Goal: Task Accomplishment & Management: Manage account settings

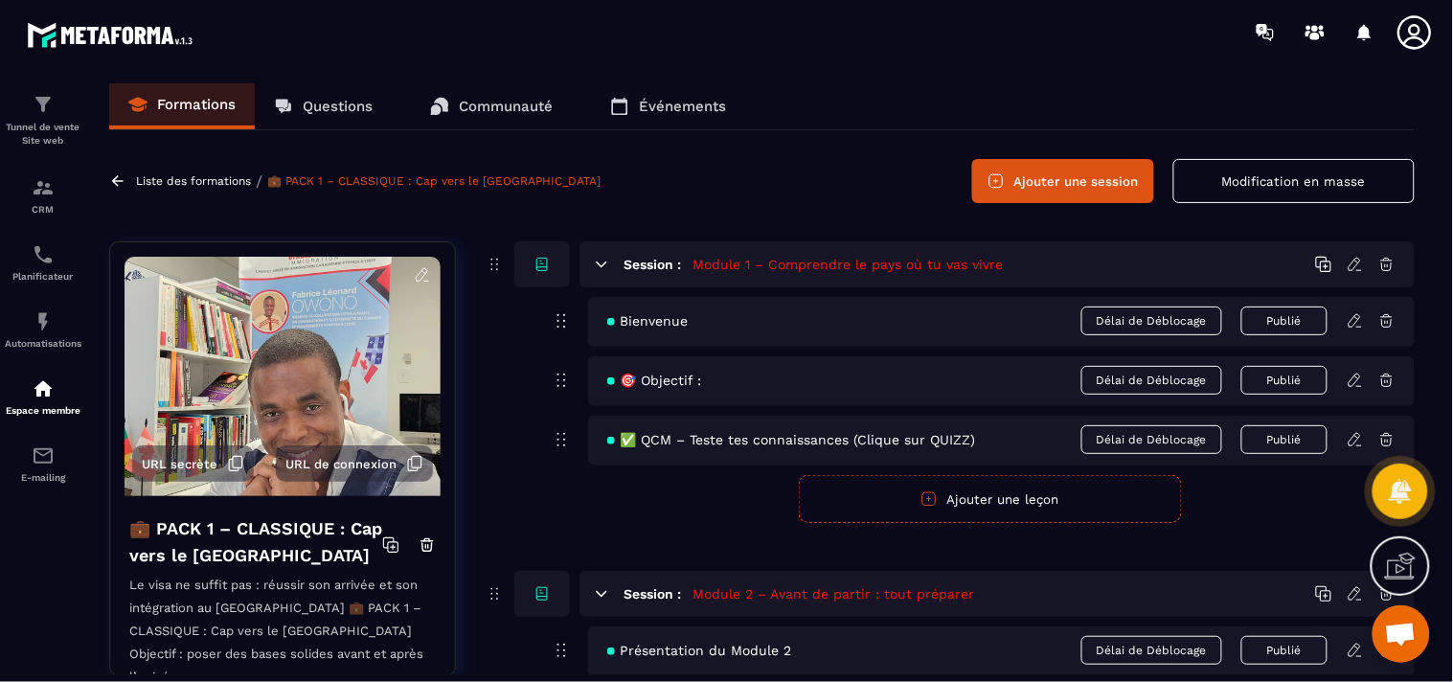
click at [231, 463] on icon at bounding box center [235, 463] width 17 height 17
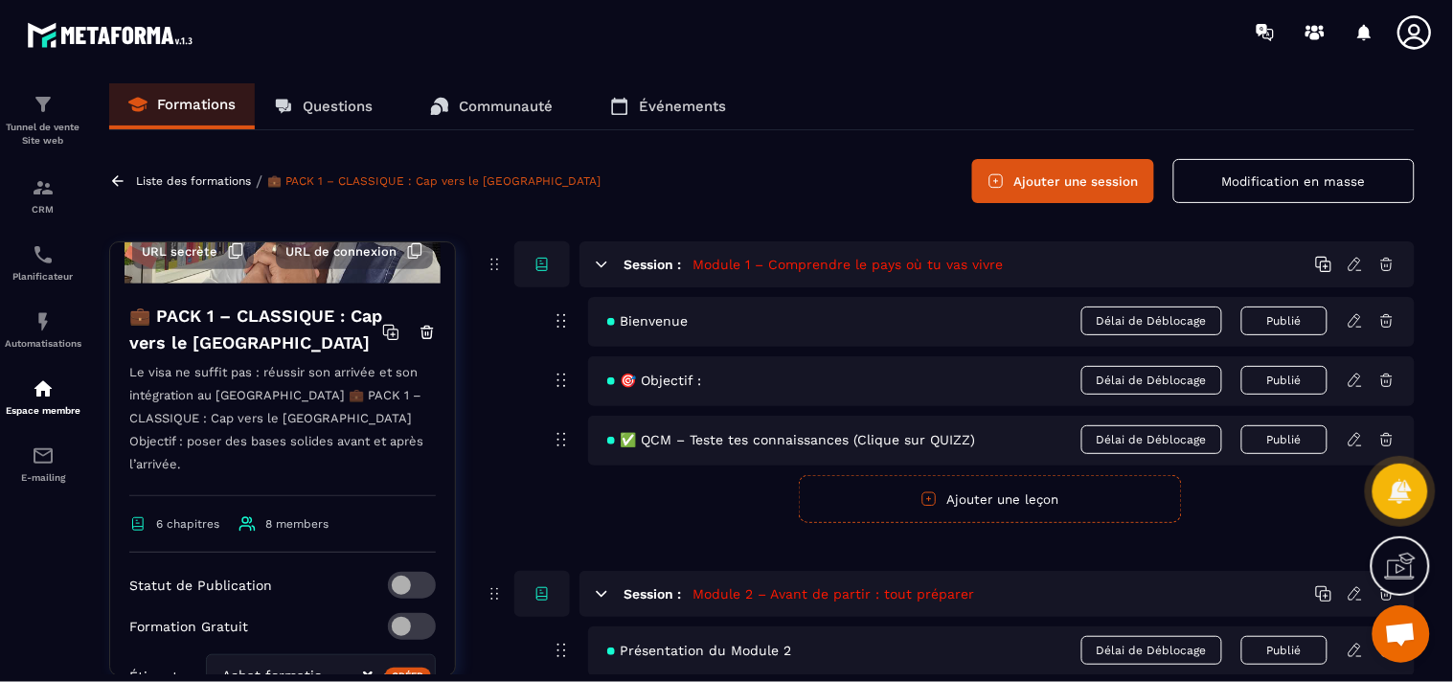
scroll to position [425, 0]
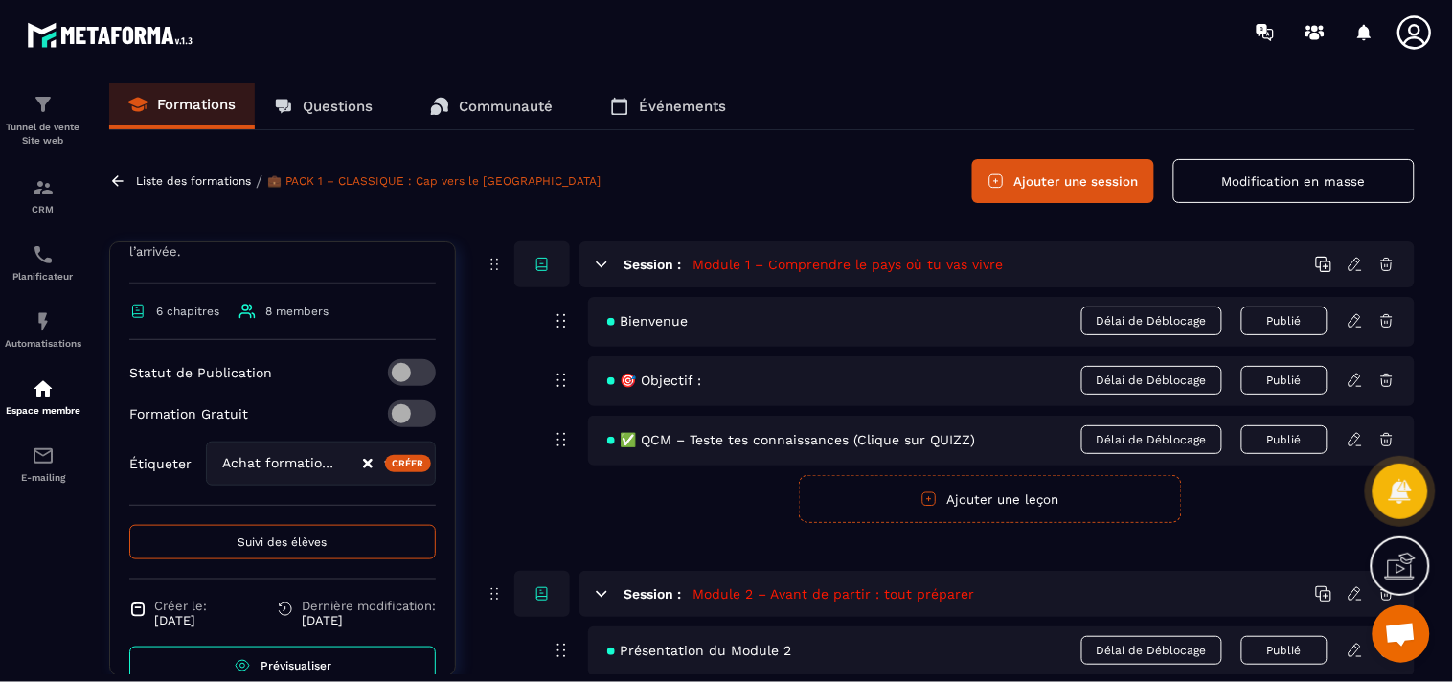
click at [283, 303] on span "8 members" at bounding box center [283, 311] width 90 height 17
click at [293, 303] on span "8 members" at bounding box center [283, 311] width 90 height 17
click at [293, 304] on span "8 members" at bounding box center [296, 310] width 63 height 13
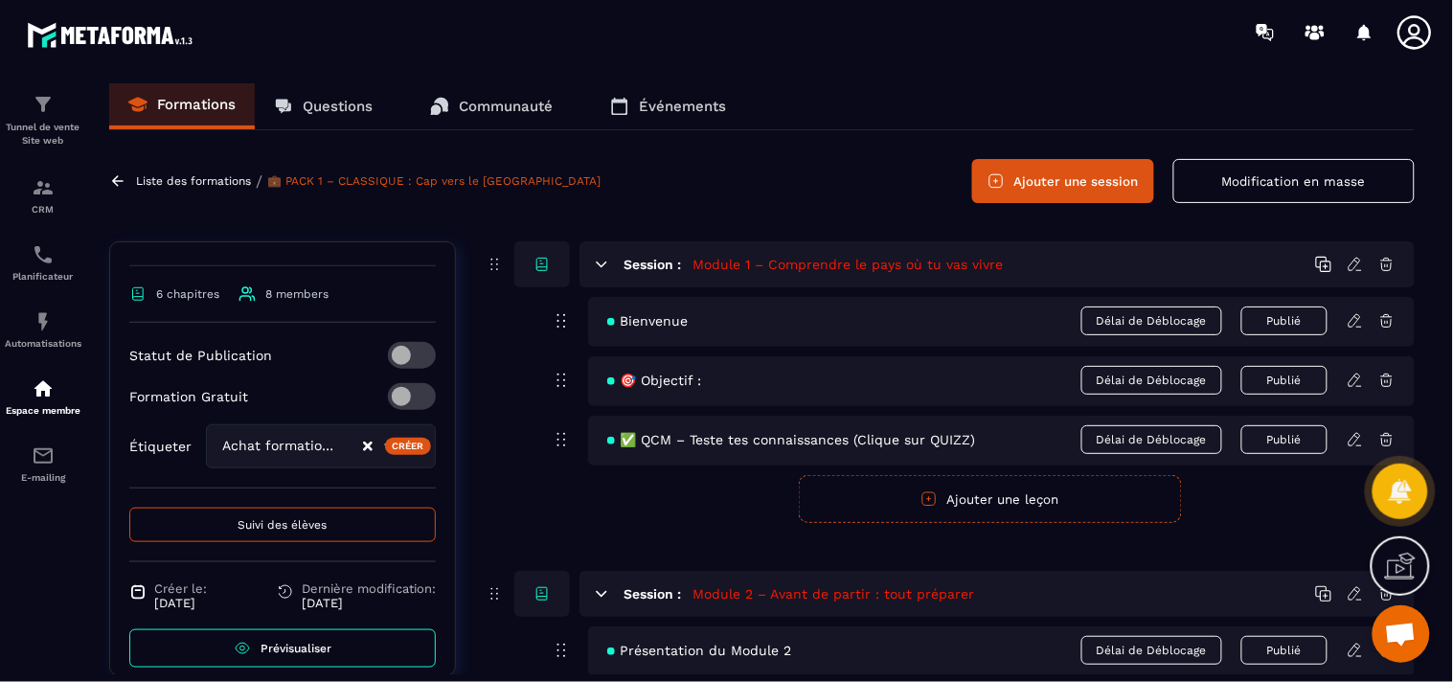
click at [300, 518] on span "Suivi des élèves" at bounding box center [282, 524] width 89 height 13
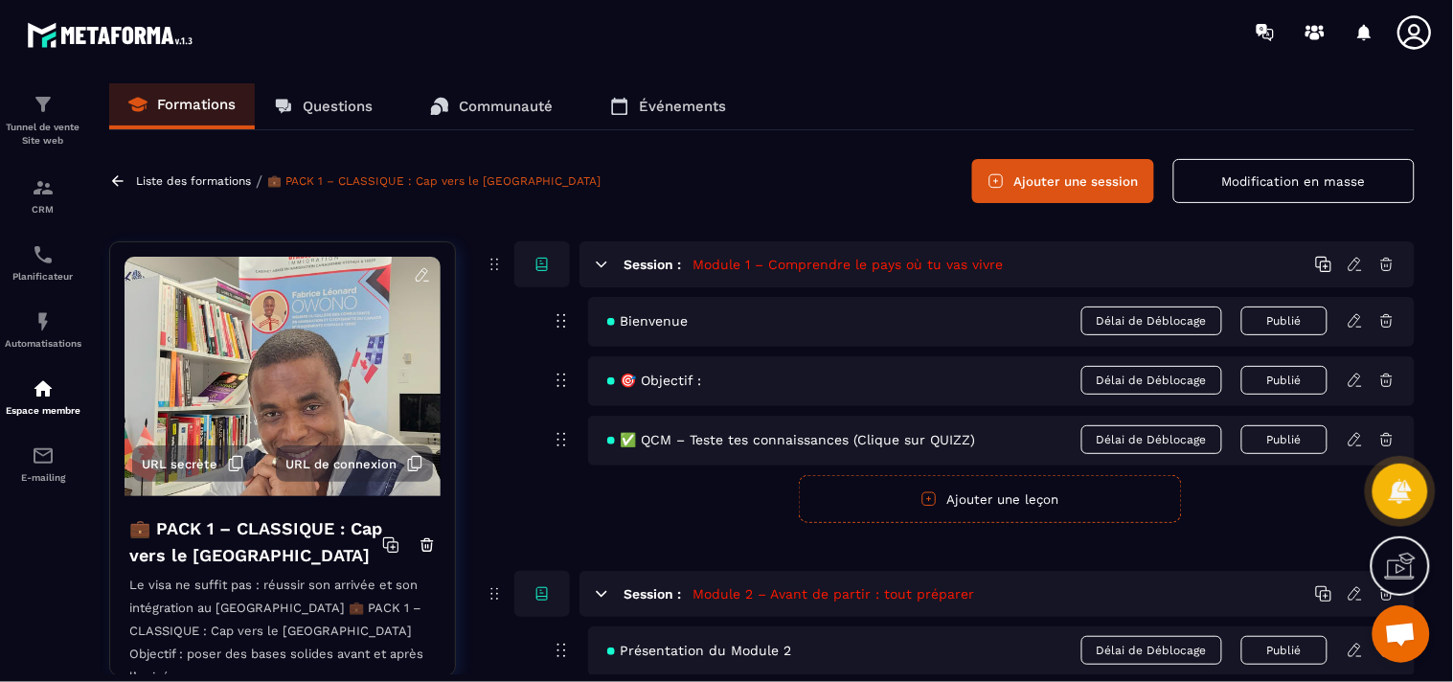
click at [208, 90] on link "Formations" at bounding box center [182, 106] width 146 height 46
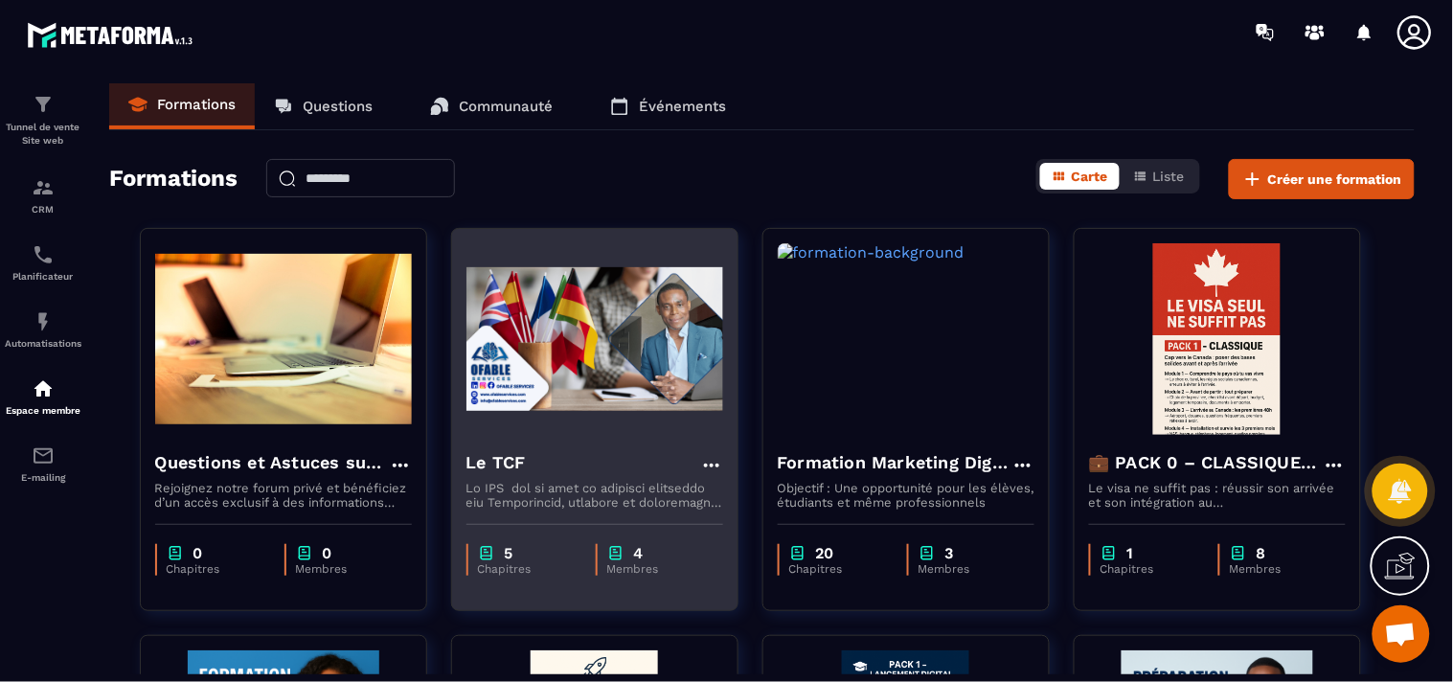
click at [642, 553] on p "4" at bounding box center [639, 553] width 10 height 18
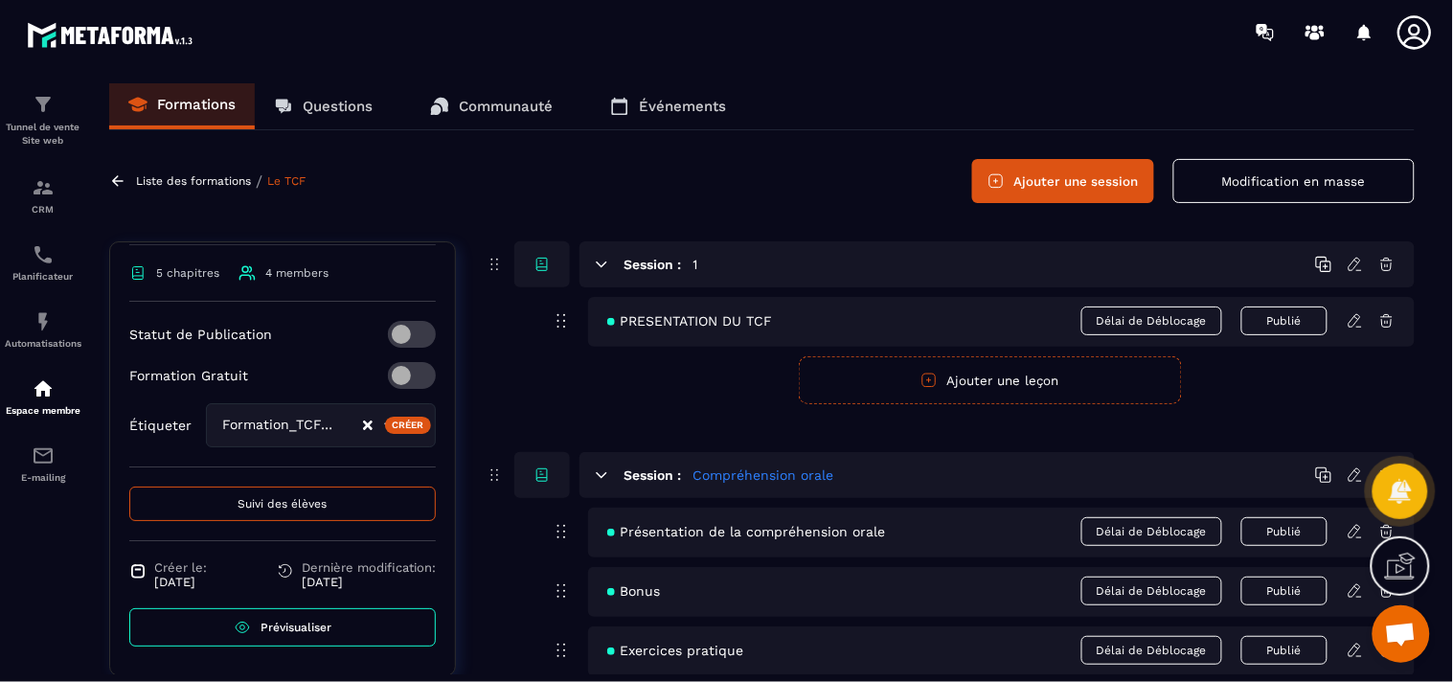
scroll to position [1862, 0]
click at [385, 421] on div "Créer" at bounding box center [408, 425] width 47 height 17
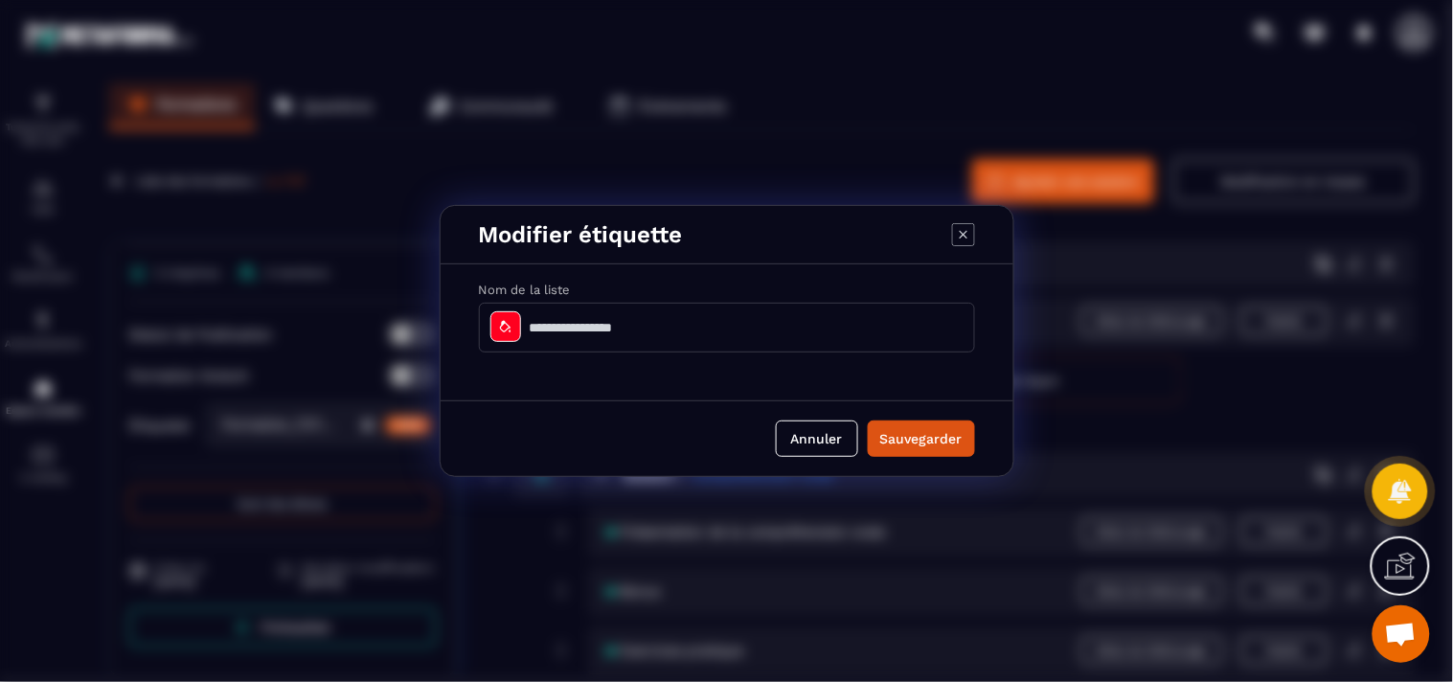
click at [962, 241] on icon "Modal window" at bounding box center [963, 234] width 23 height 23
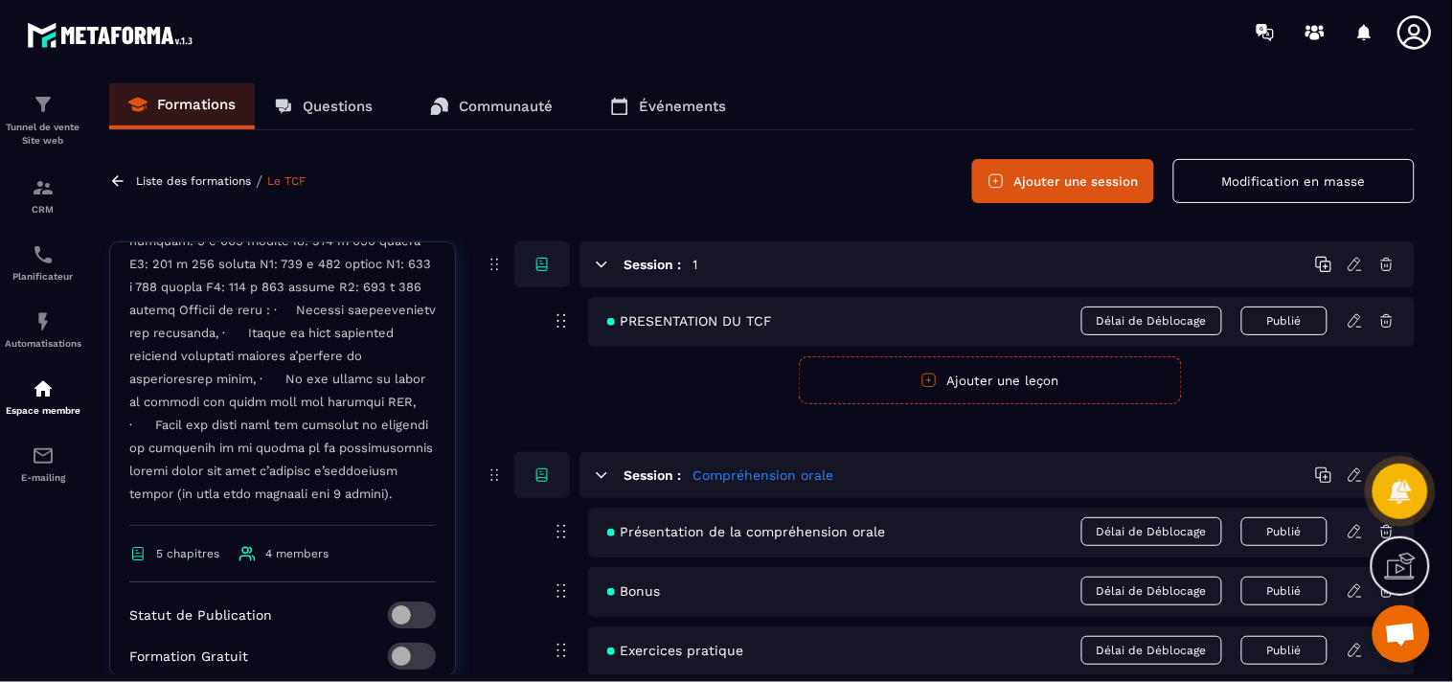
scroll to position [1808, 0]
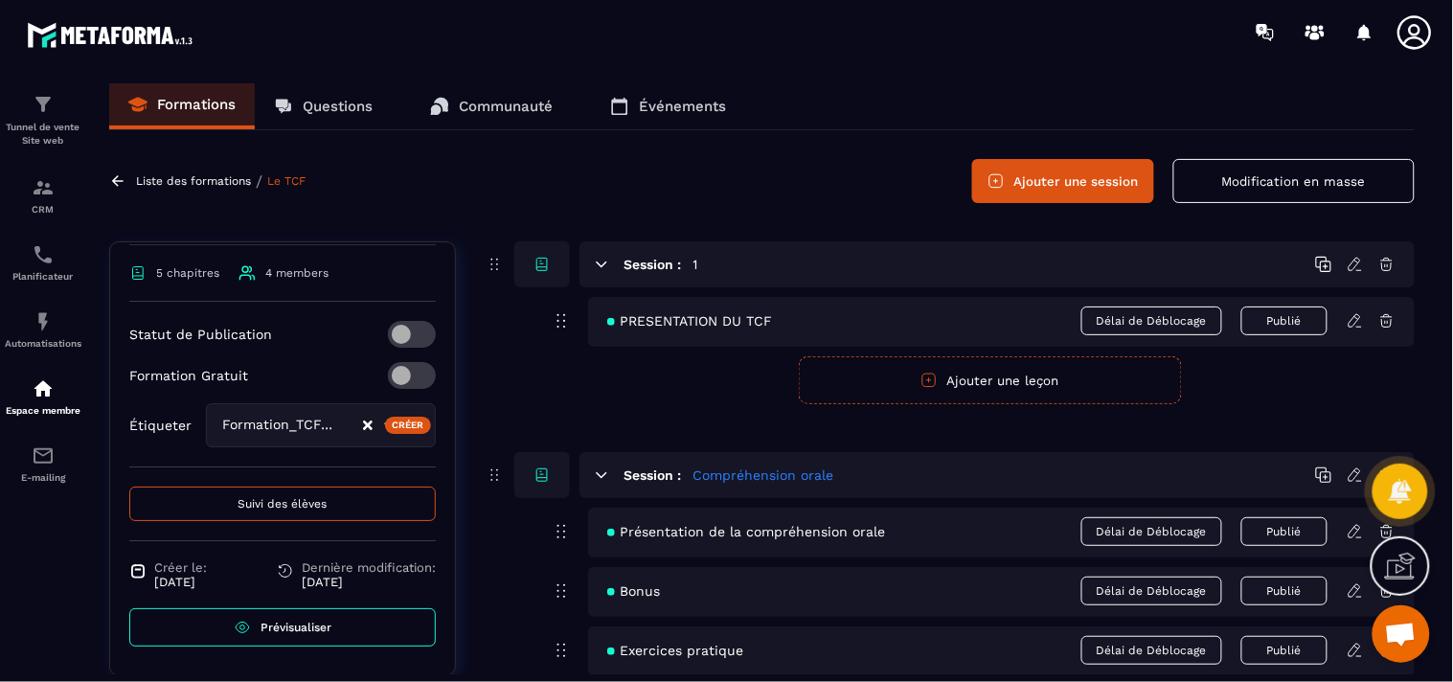
click at [294, 510] on span "Suivi des élèves" at bounding box center [282, 503] width 89 height 13
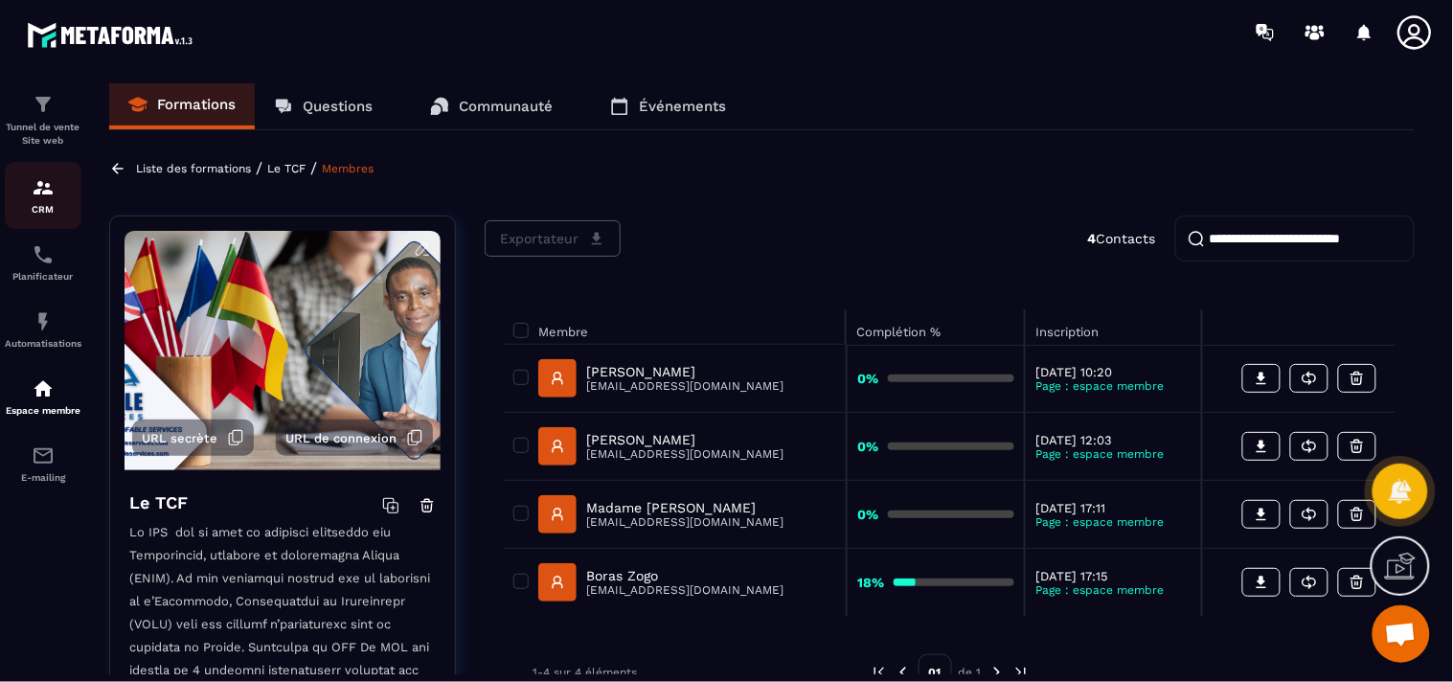
click at [45, 189] on img at bounding box center [43, 187] width 23 height 23
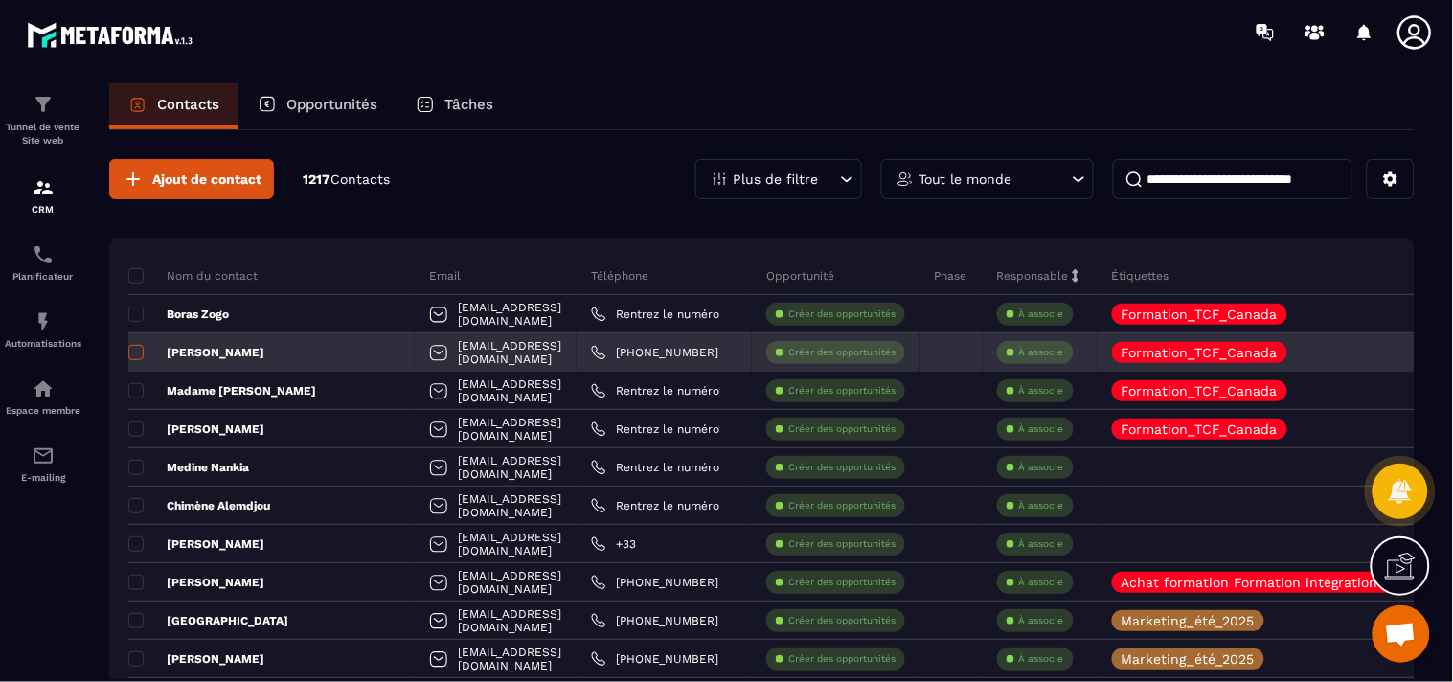
click at [134, 354] on span at bounding box center [135, 352] width 15 height 15
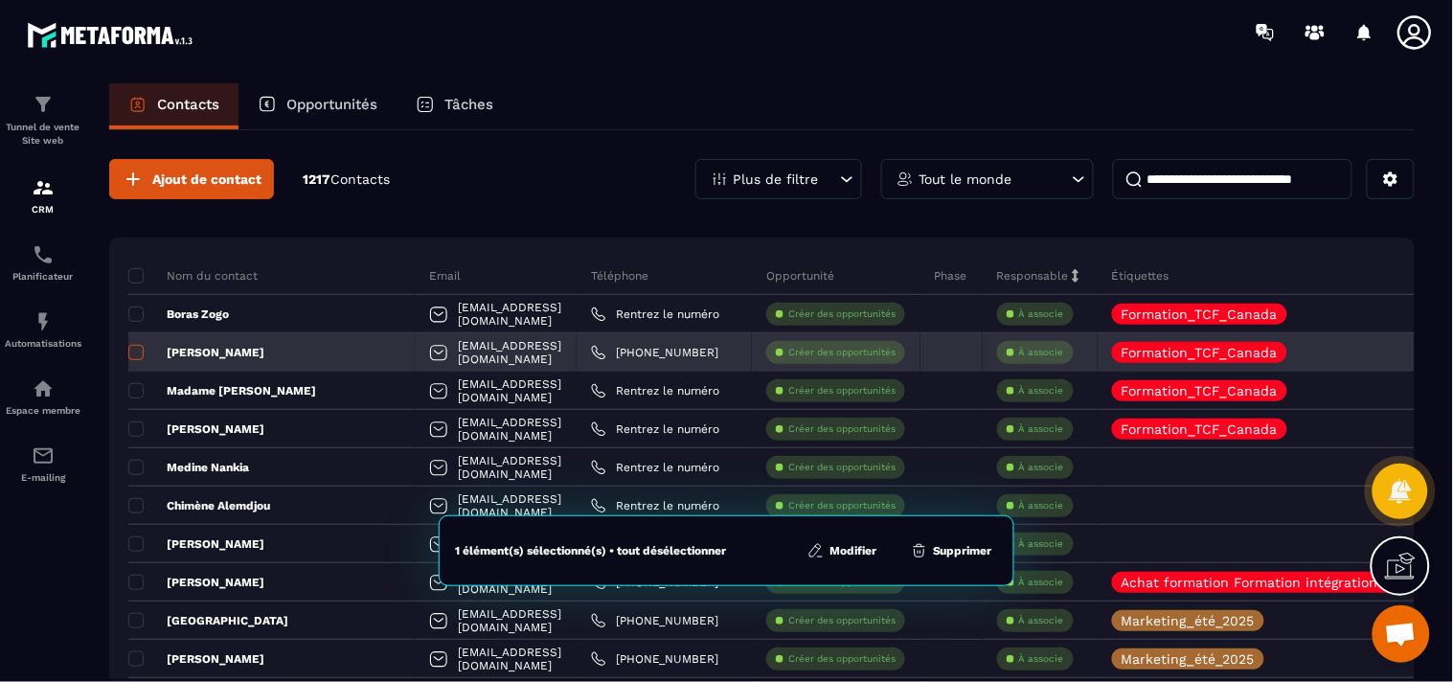
click at [134, 354] on span at bounding box center [135, 352] width 15 height 15
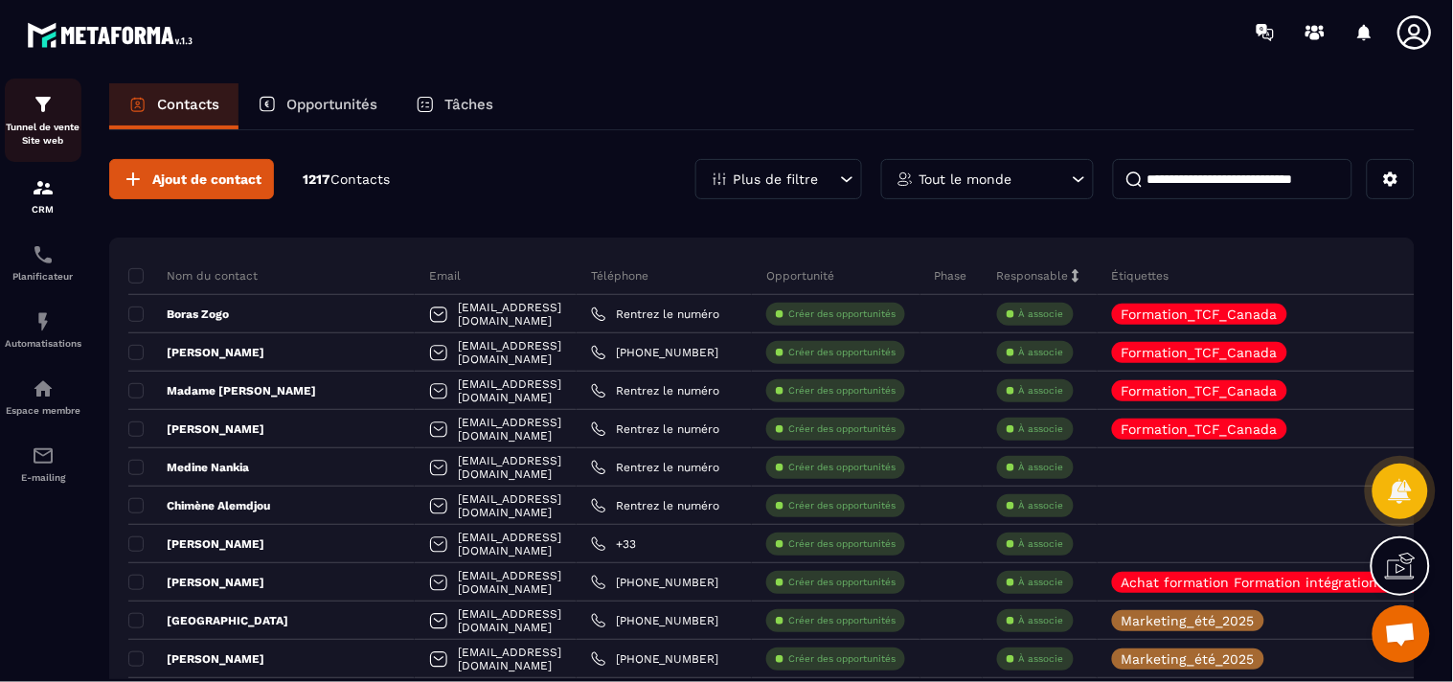
click at [45, 112] on img at bounding box center [43, 104] width 23 height 23
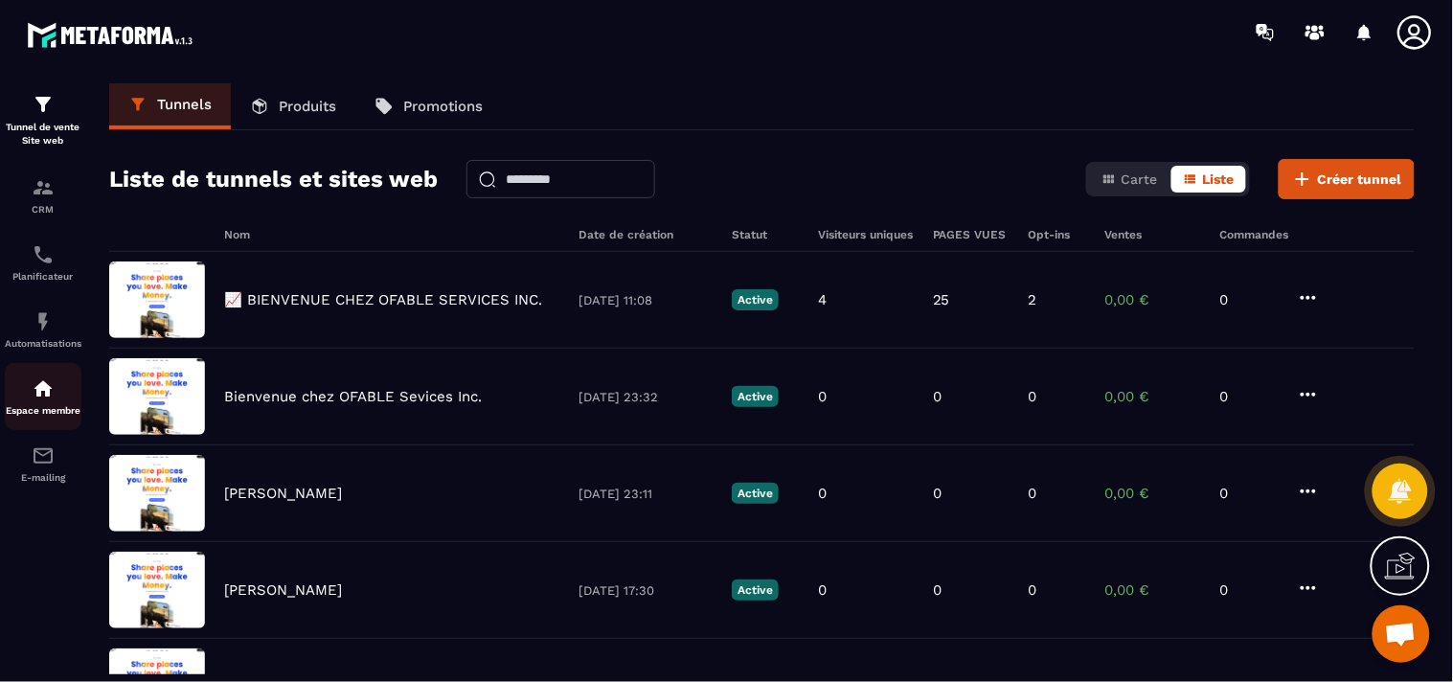
click at [42, 403] on div "Espace membre" at bounding box center [43, 396] width 77 height 38
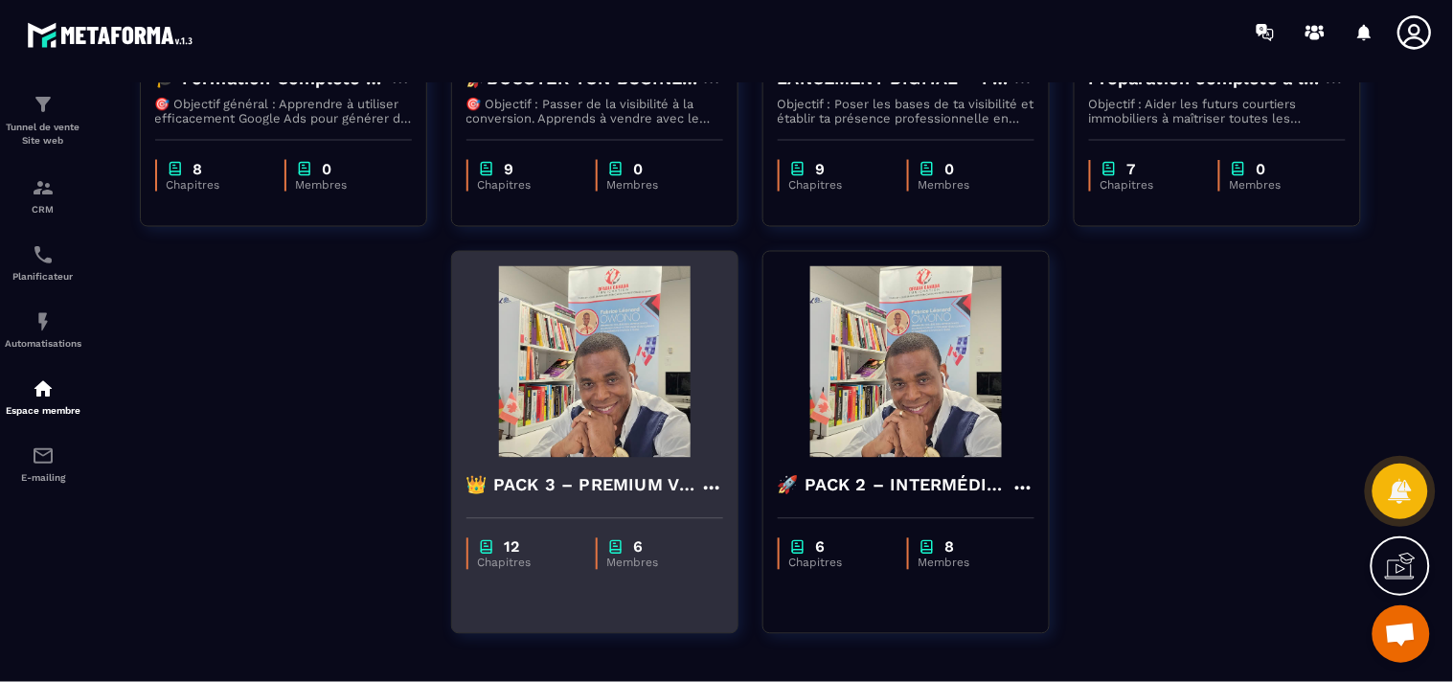
scroll to position [847, 0]
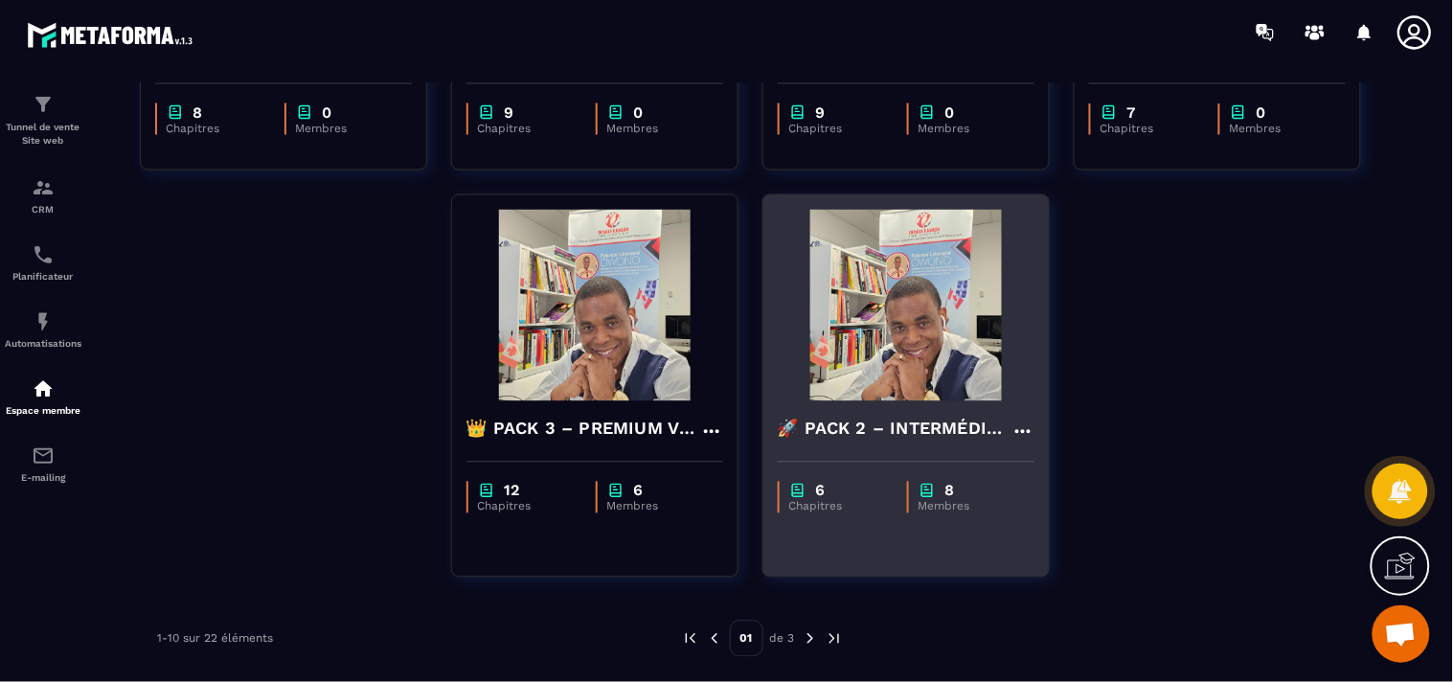
click at [916, 473] on div "6 Chapitres 8 Membres" at bounding box center [905, 487] width 285 height 80
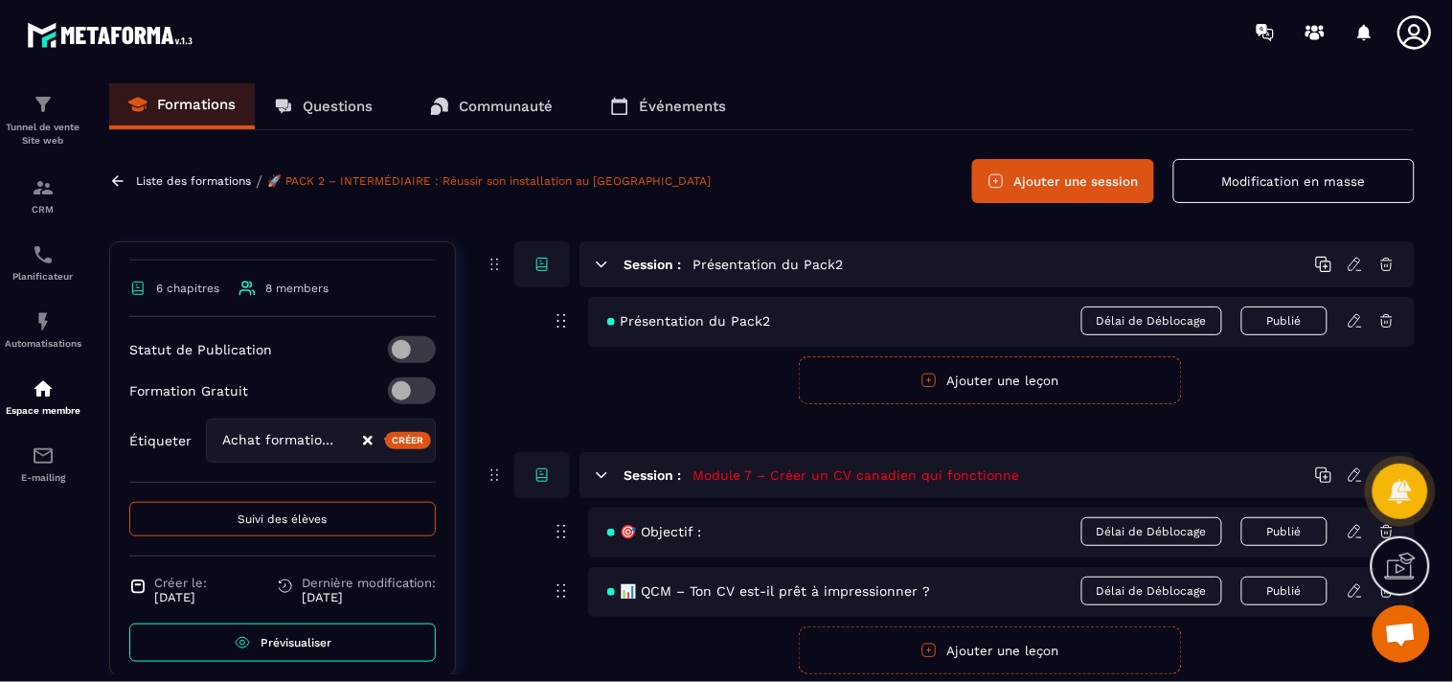
scroll to position [377, 0]
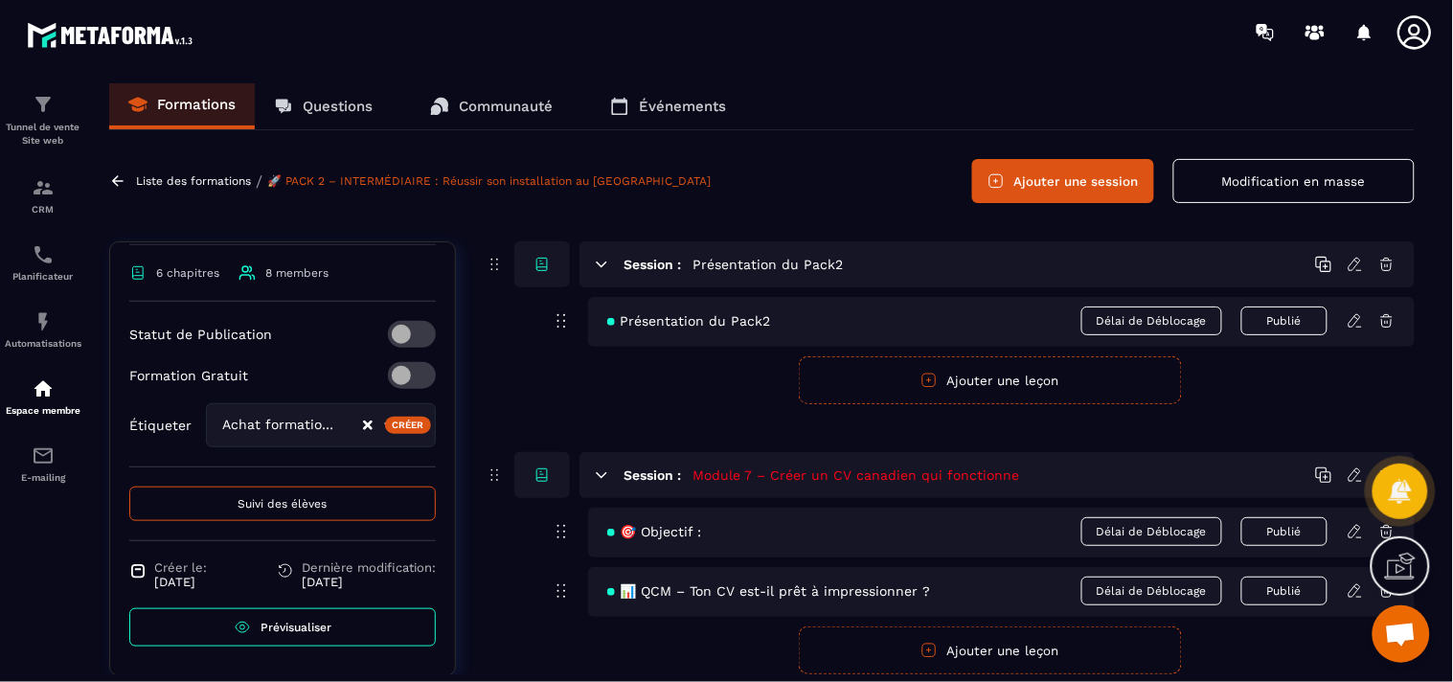
click at [295, 505] on span "Suivi des élèves" at bounding box center [282, 503] width 89 height 13
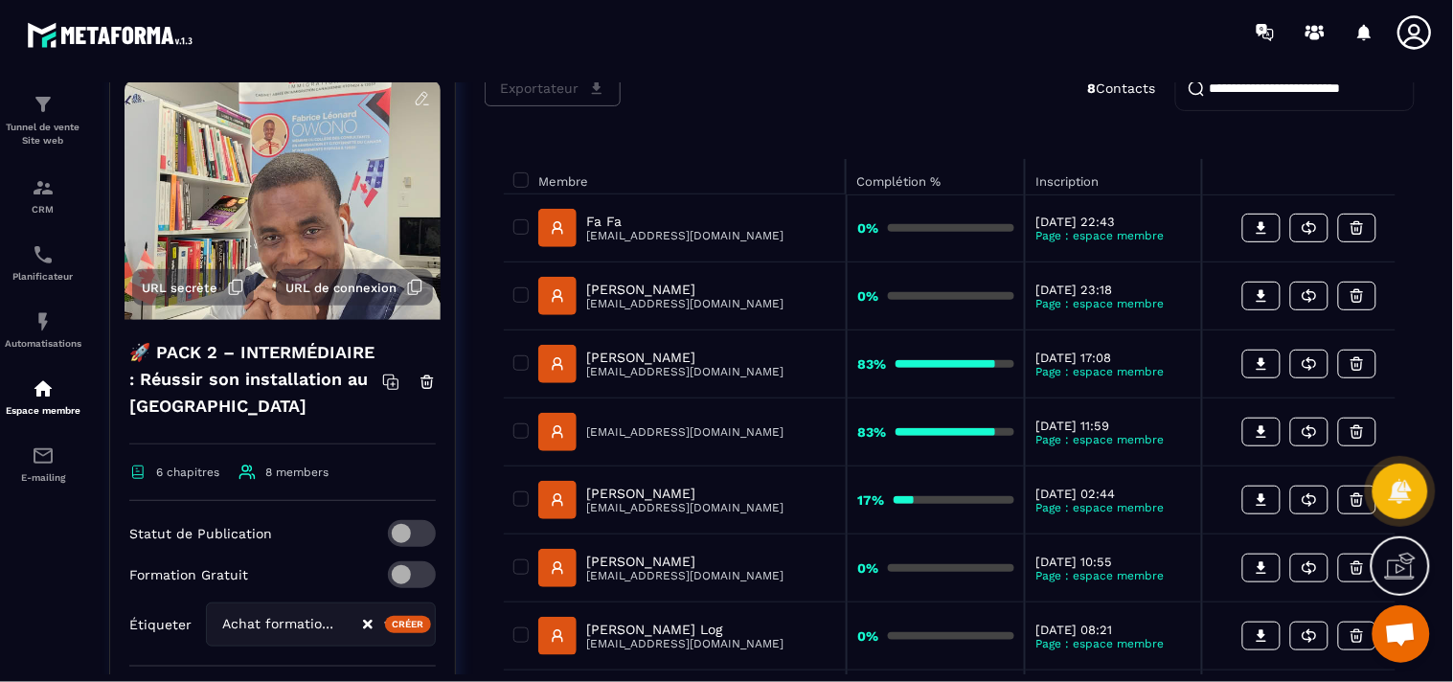
scroll to position [106, 0]
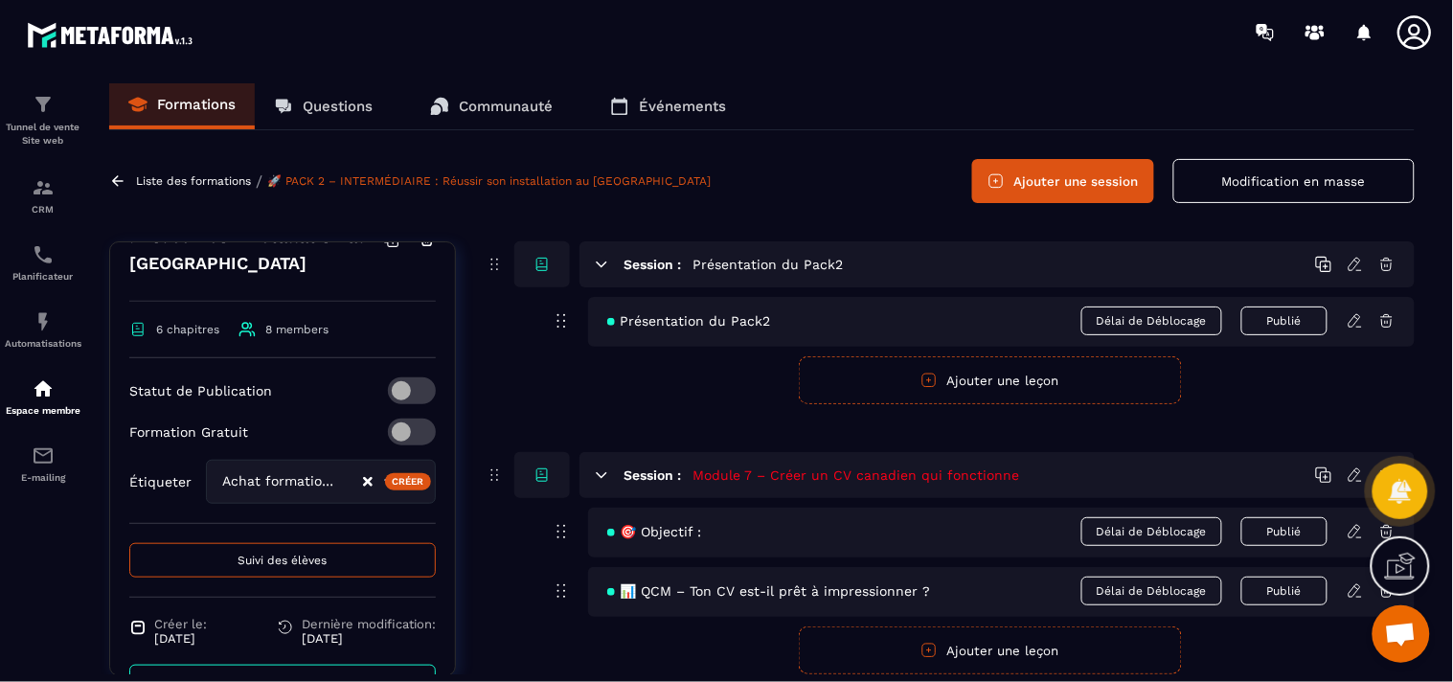
scroll to position [377, 0]
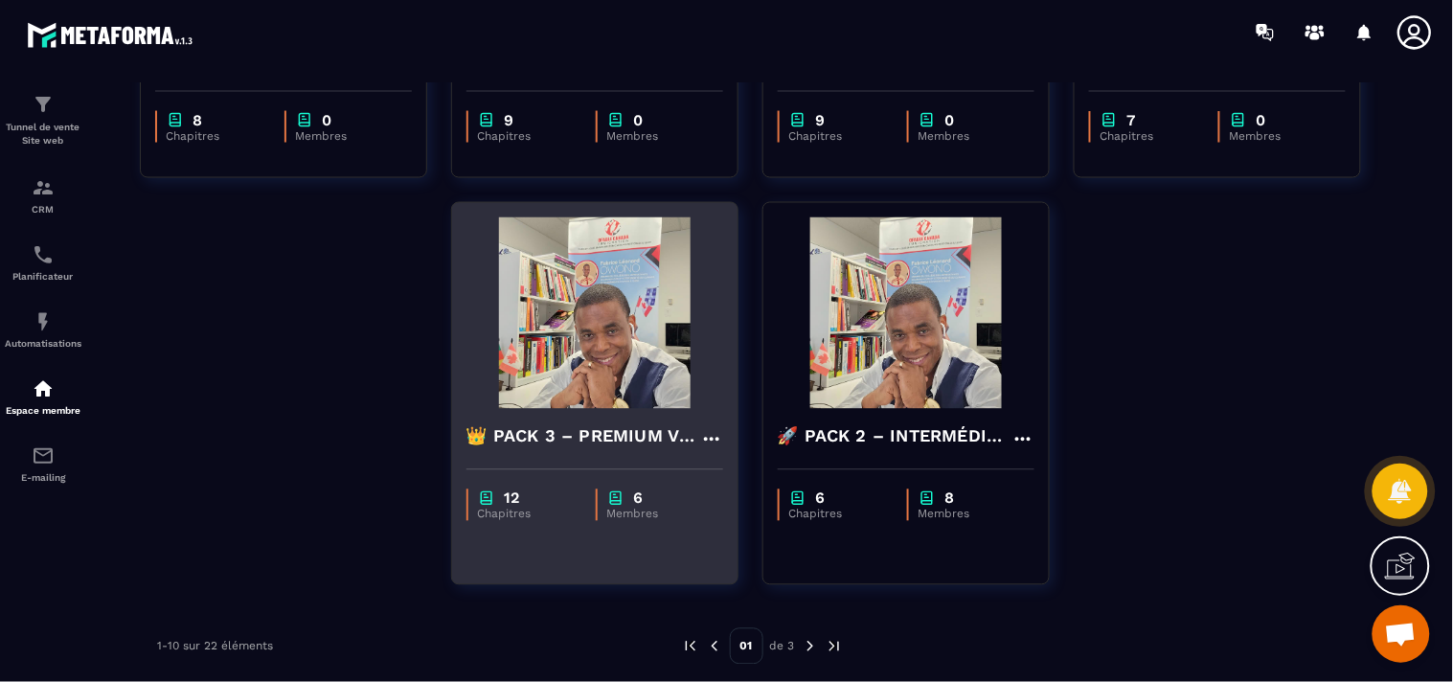
scroll to position [847, 0]
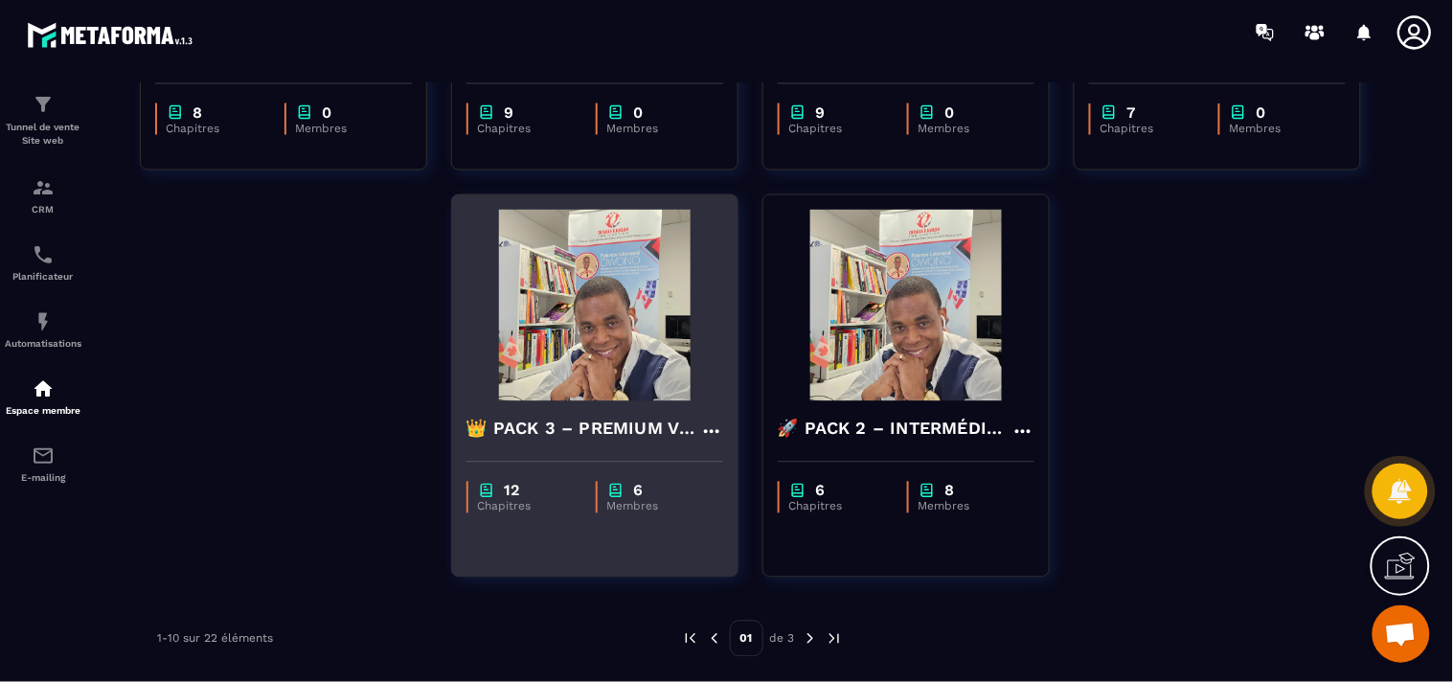
click at [653, 488] on div "6" at bounding box center [655, 491] width 97 height 18
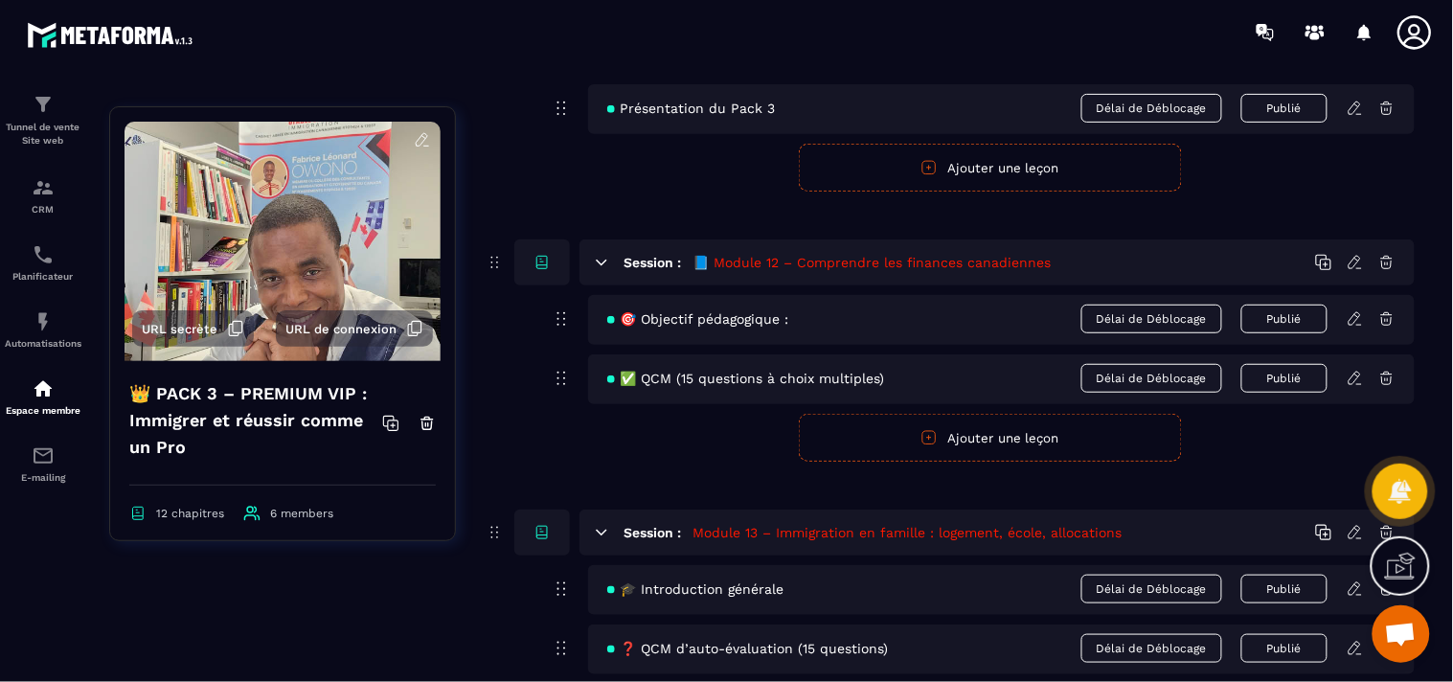
scroll to position [377, 0]
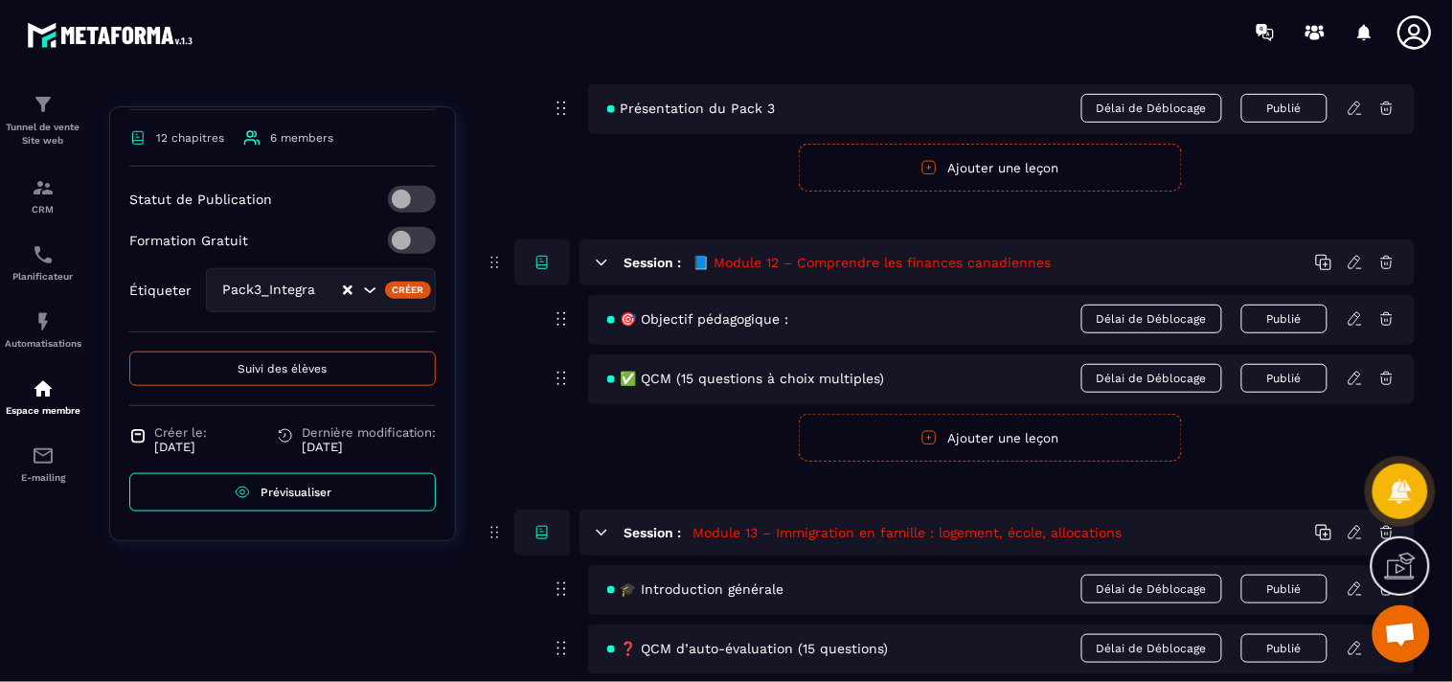
click at [302, 362] on span "Suivi des élèves" at bounding box center [282, 368] width 89 height 13
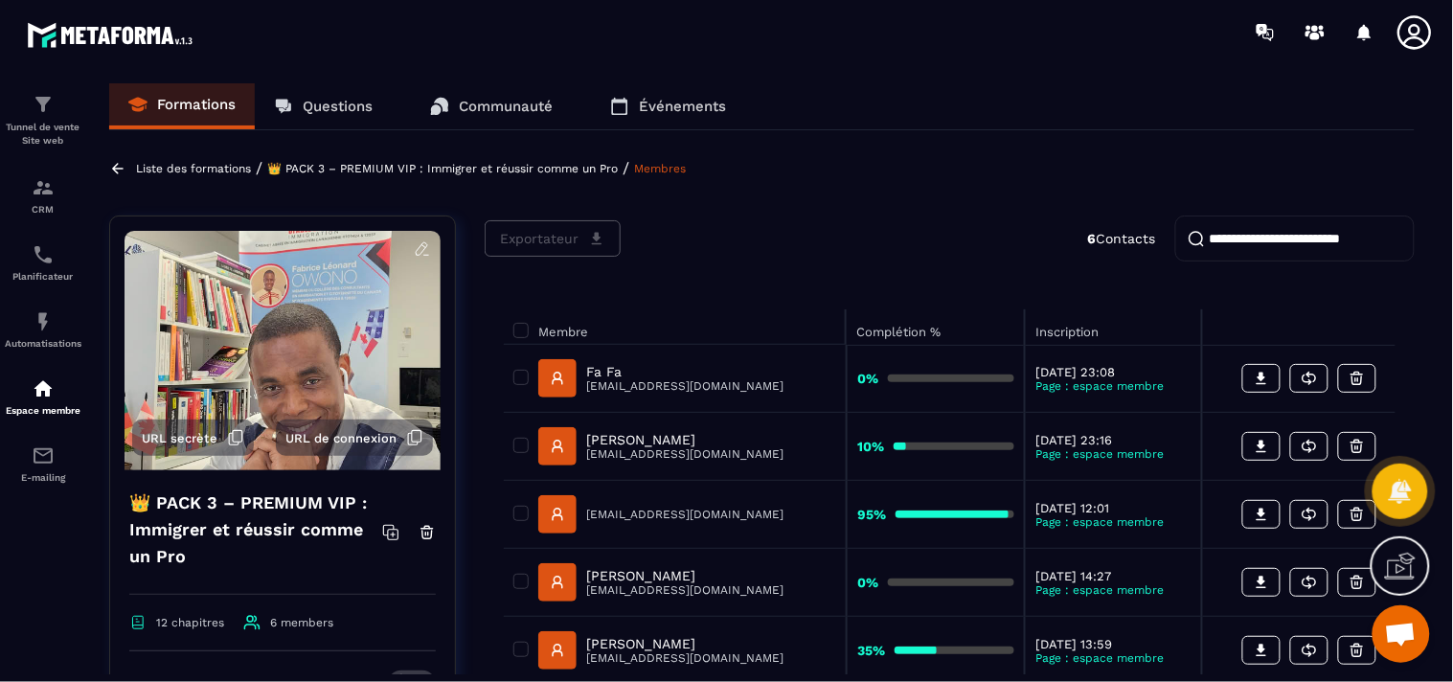
click at [665, 165] on link "Membres" at bounding box center [660, 168] width 52 height 13
click at [666, 168] on link "Membres" at bounding box center [660, 168] width 52 height 13
click at [50, 471] on div "E-mailing" at bounding box center [43, 463] width 77 height 38
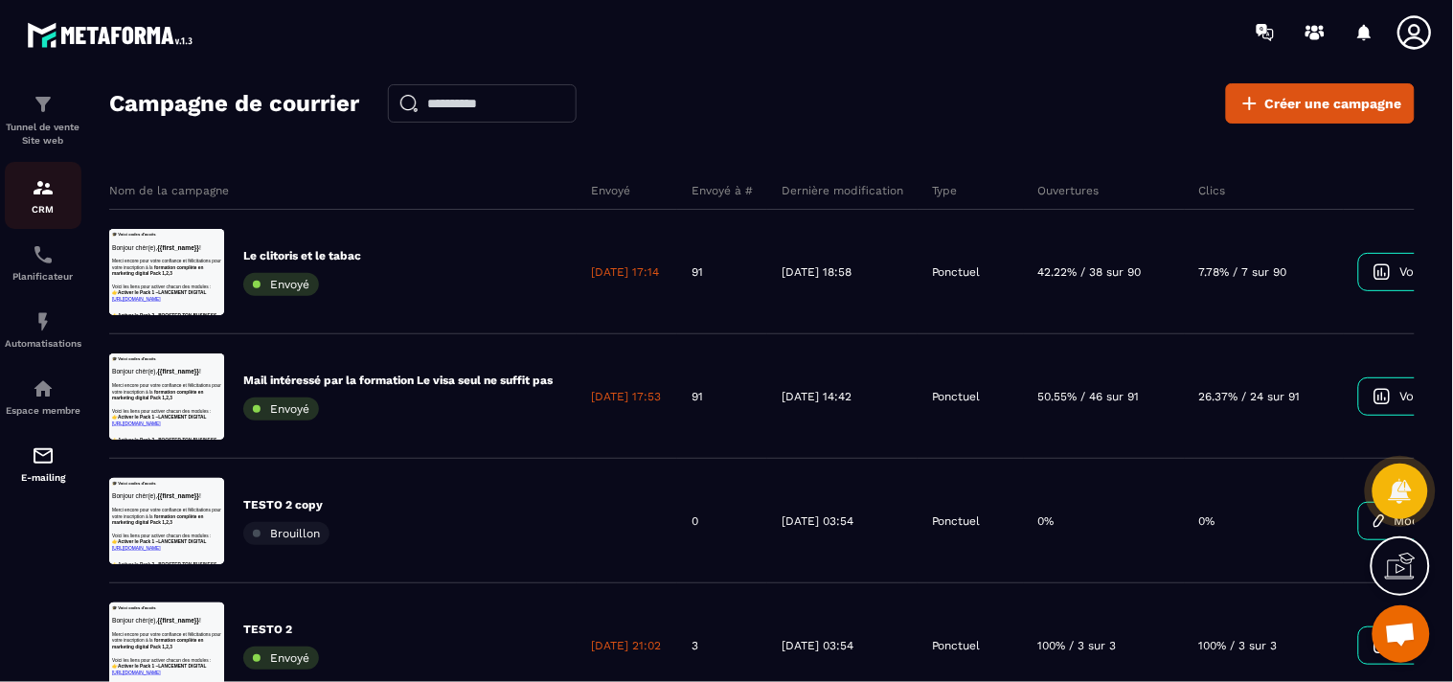
click at [29, 215] on link "CRM" at bounding box center [43, 195] width 77 height 67
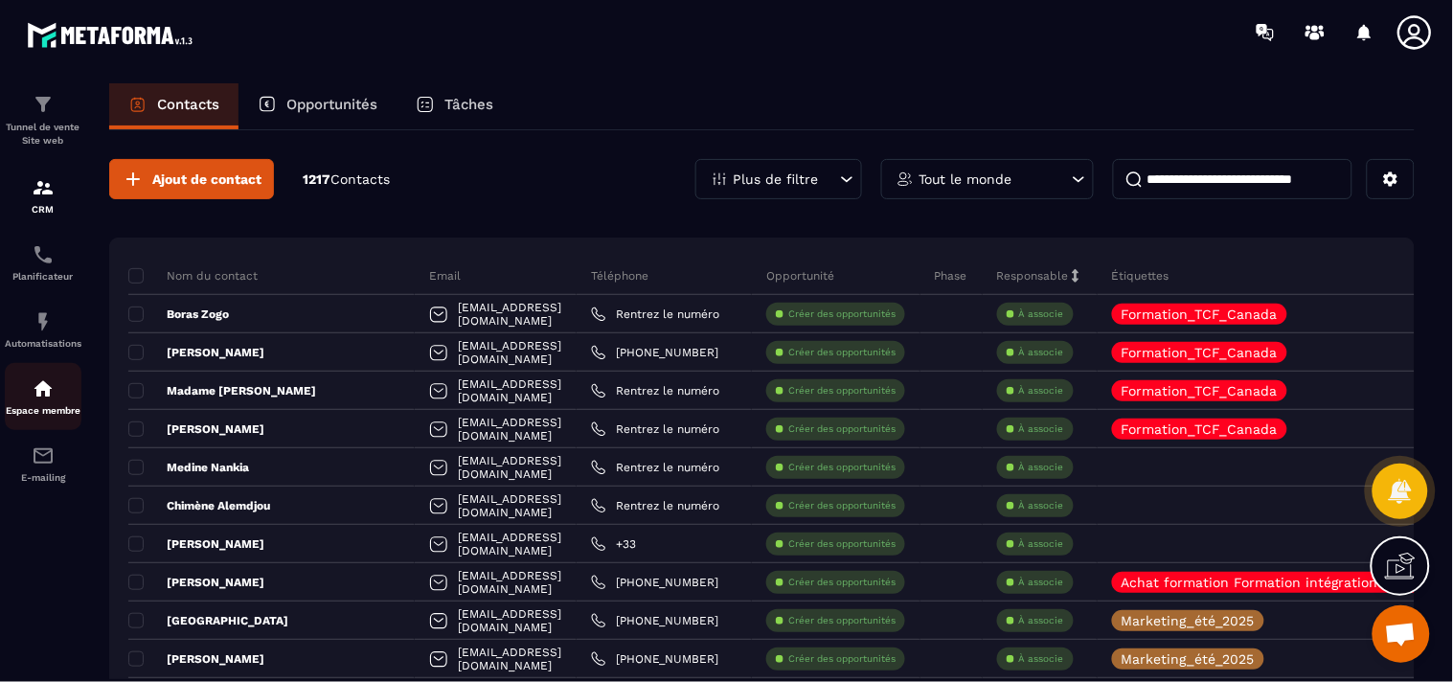
click at [59, 374] on link "Espace membre" at bounding box center [43, 396] width 77 height 67
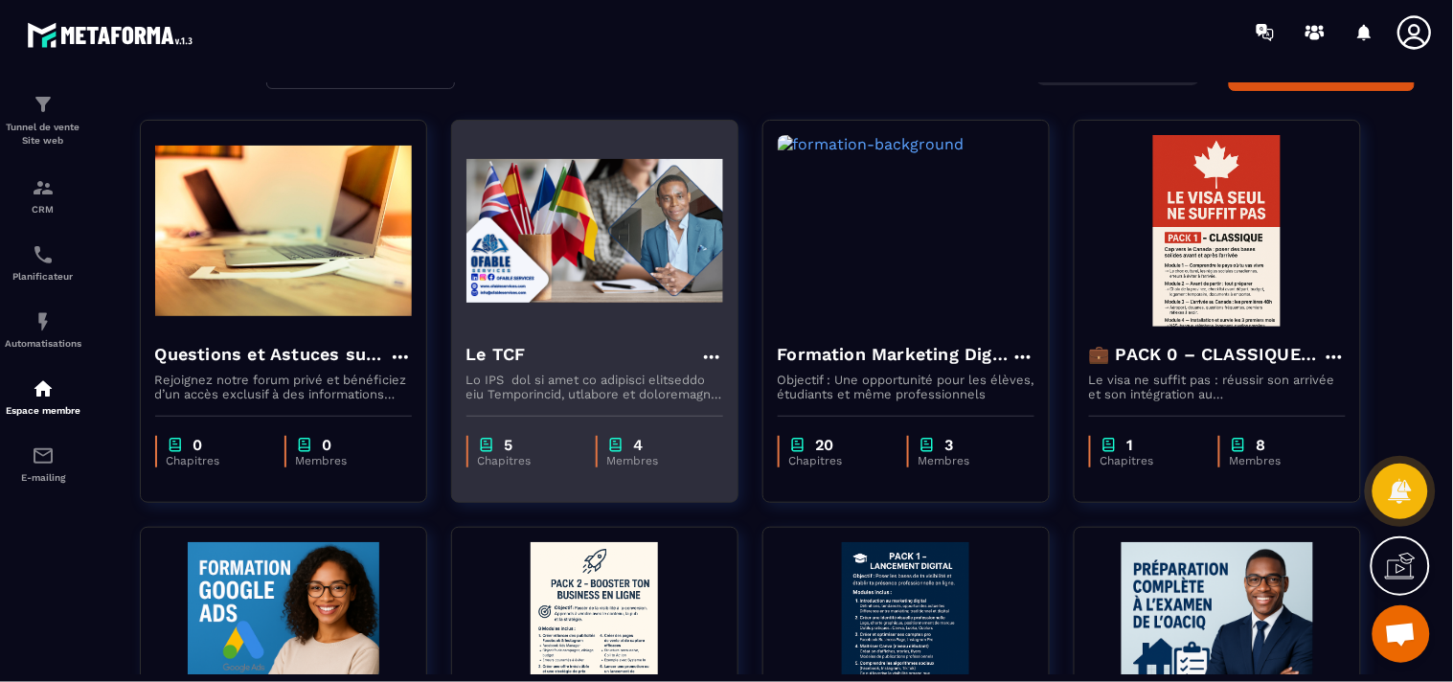
scroll to position [106, 0]
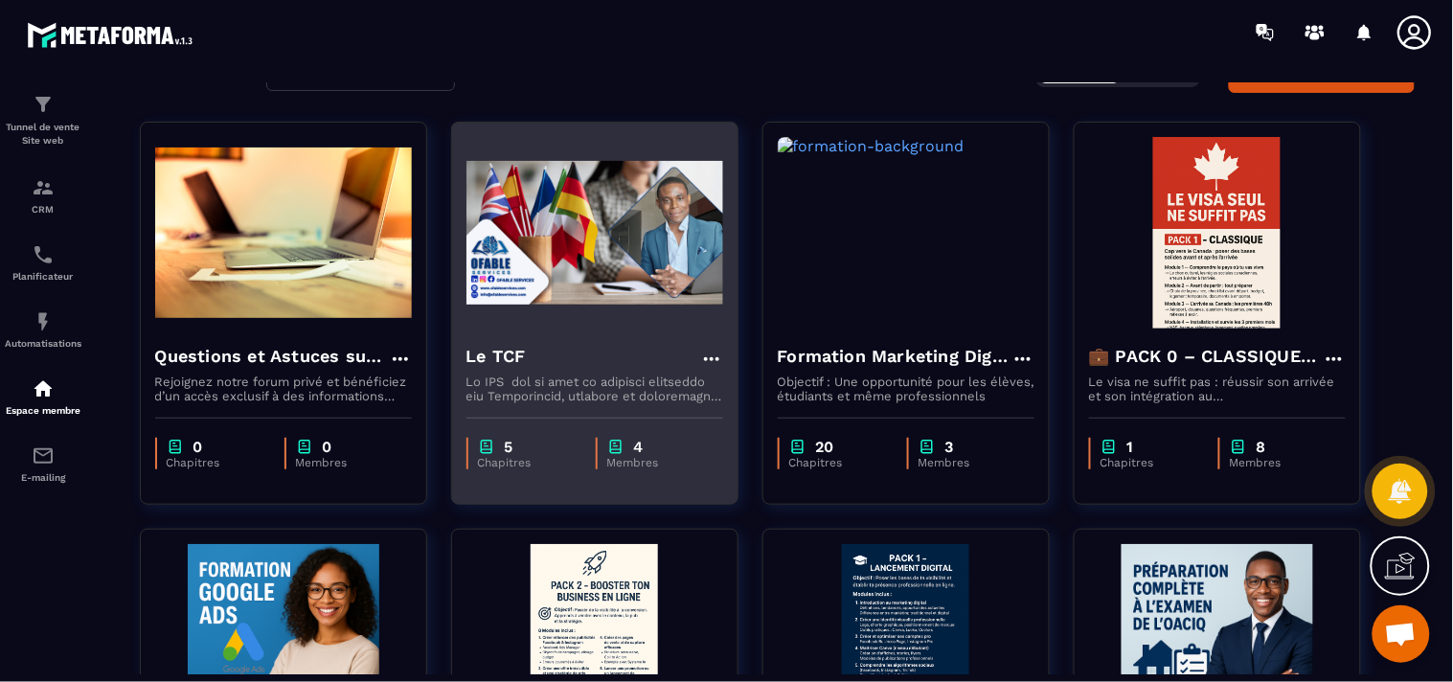
click at [536, 303] on img at bounding box center [594, 233] width 257 height 192
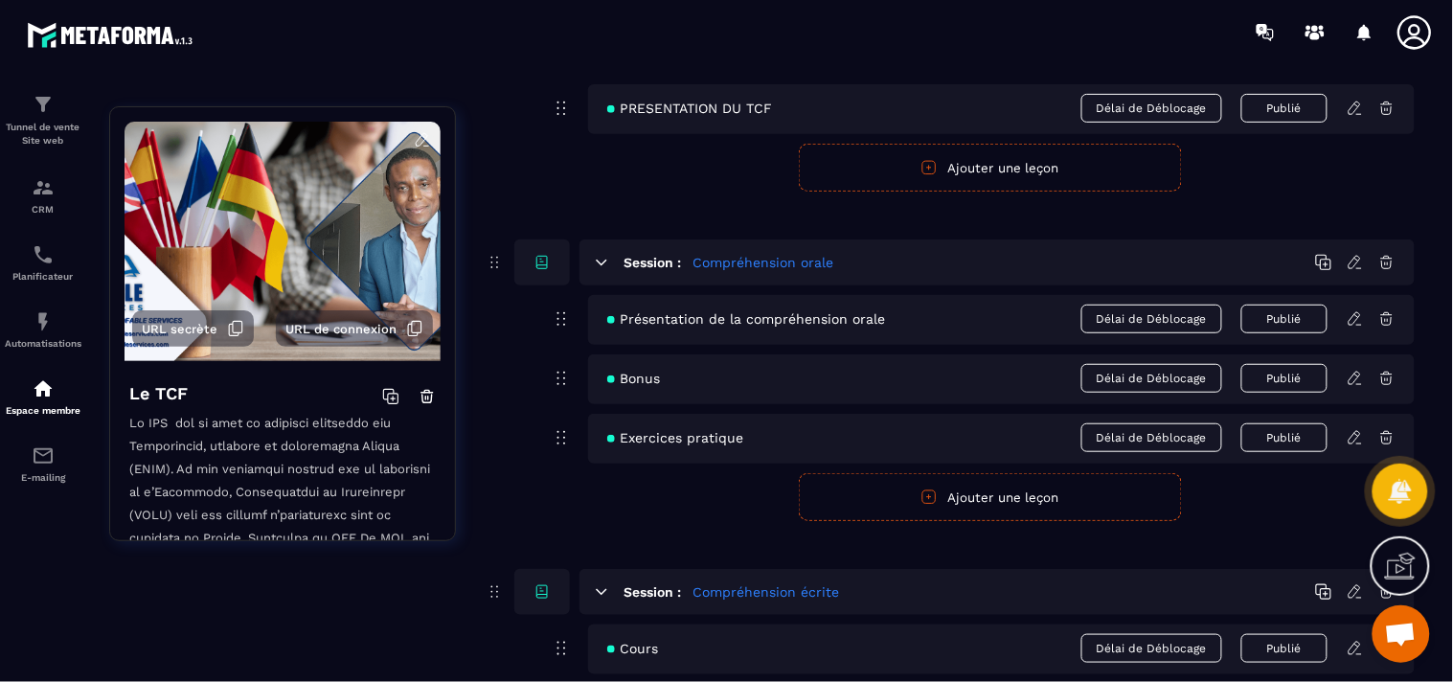
click at [230, 330] on icon at bounding box center [235, 328] width 17 height 17
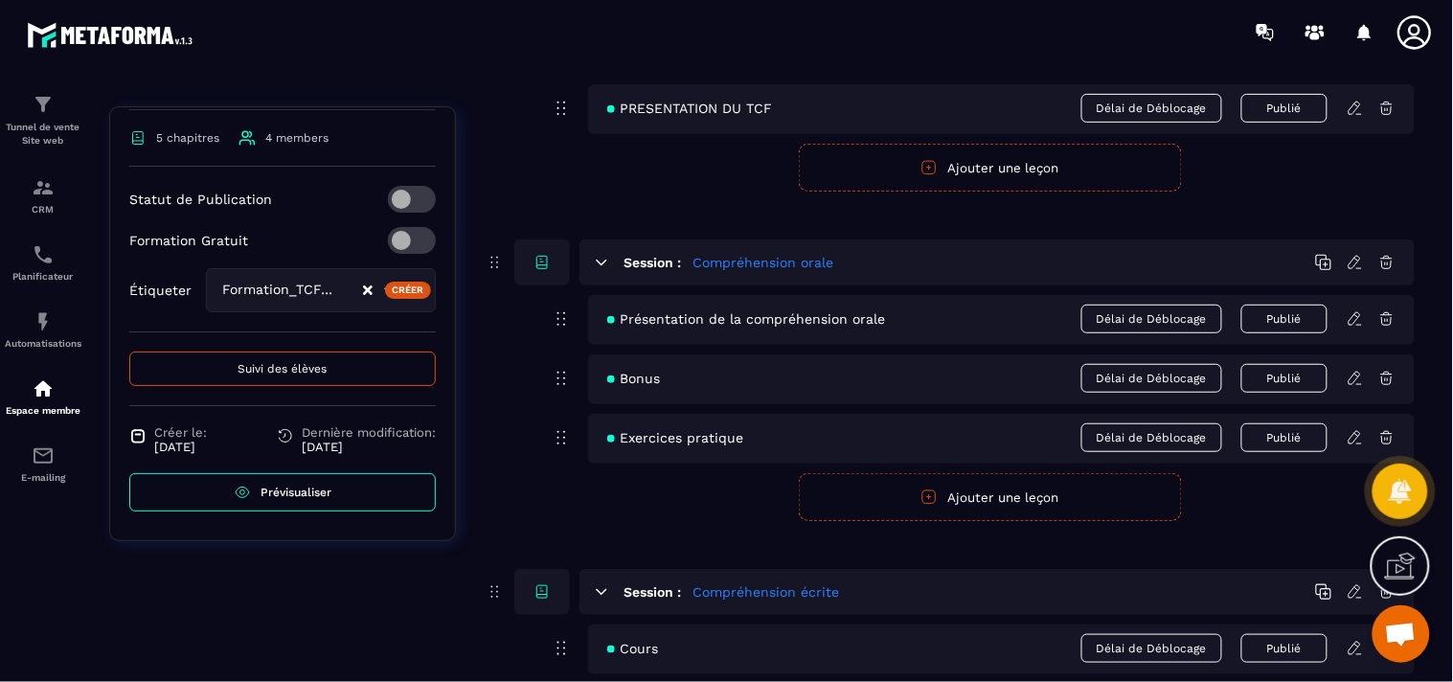
scroll to position [1862, 0]
click at [276, 376] on button "Suivi des élèves" at bounding box center [282, 368] width 306 height 34
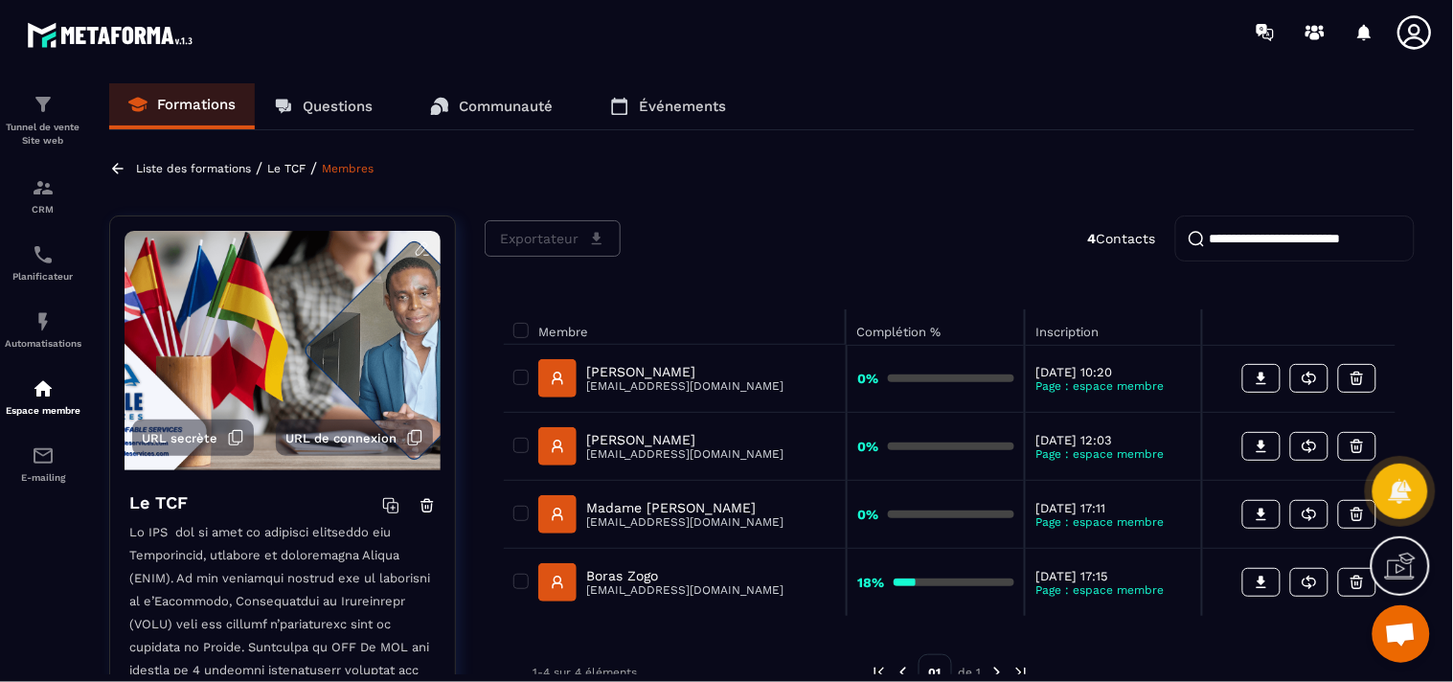
click at [110, 160] on icon at bounding box center [117, 168] width 17 height 17
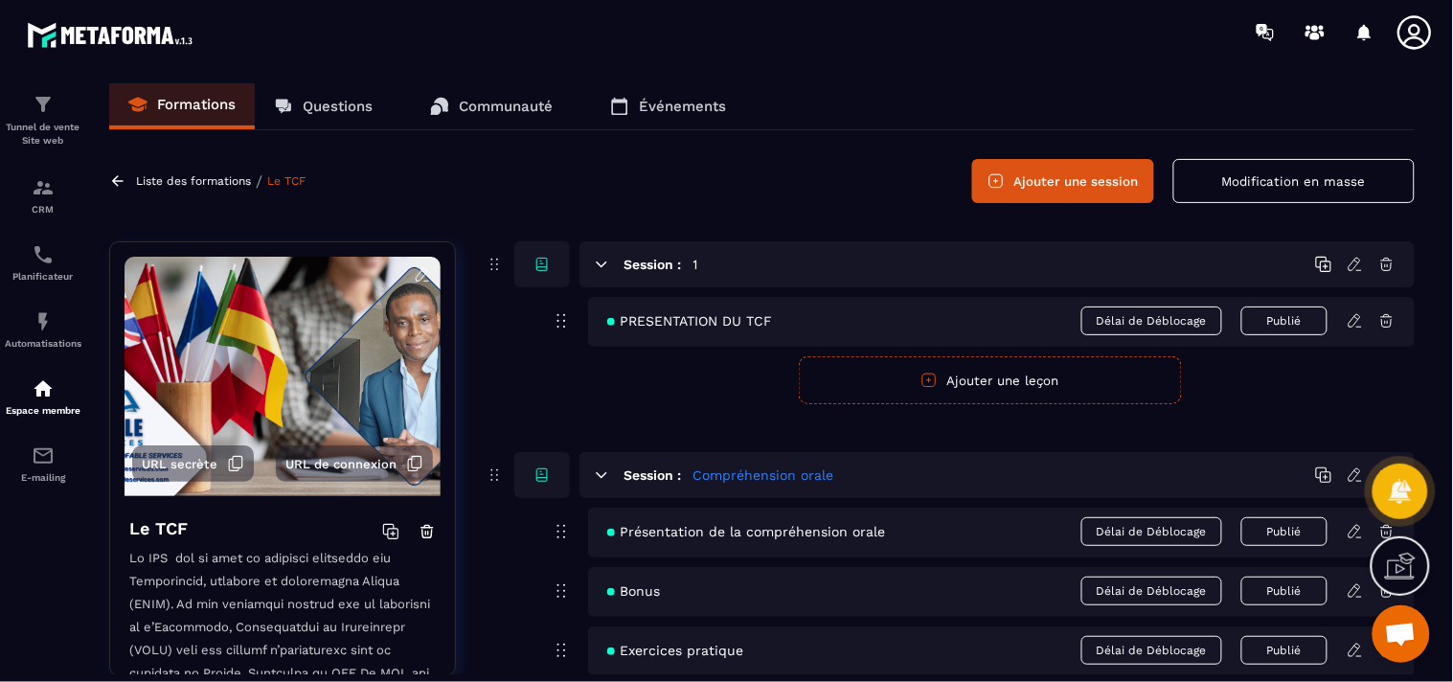
click at [1408, 568] on icon at bounding box center [1400, 566] width 31 height 31
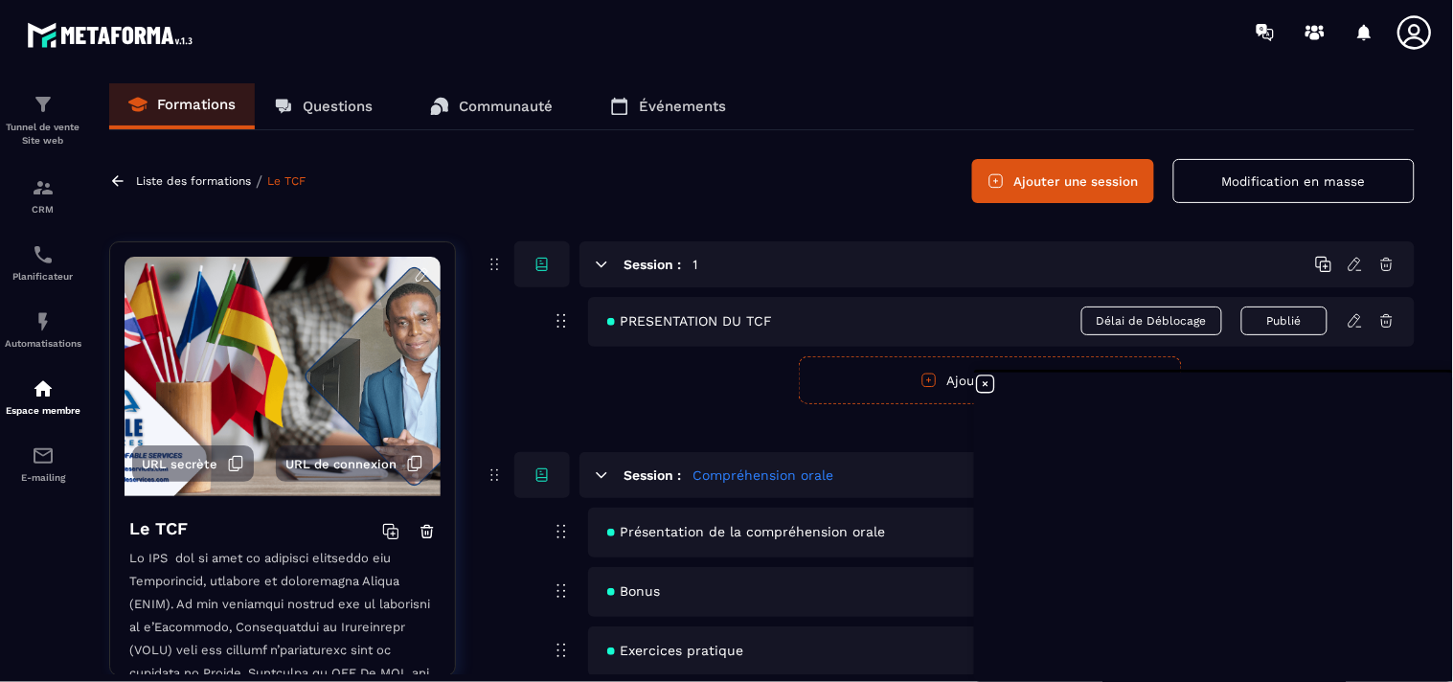
click at [986, 377] on icon at bounding box center [985, 383] width 23 height 23
